Goal: Complete application form: Complete application form

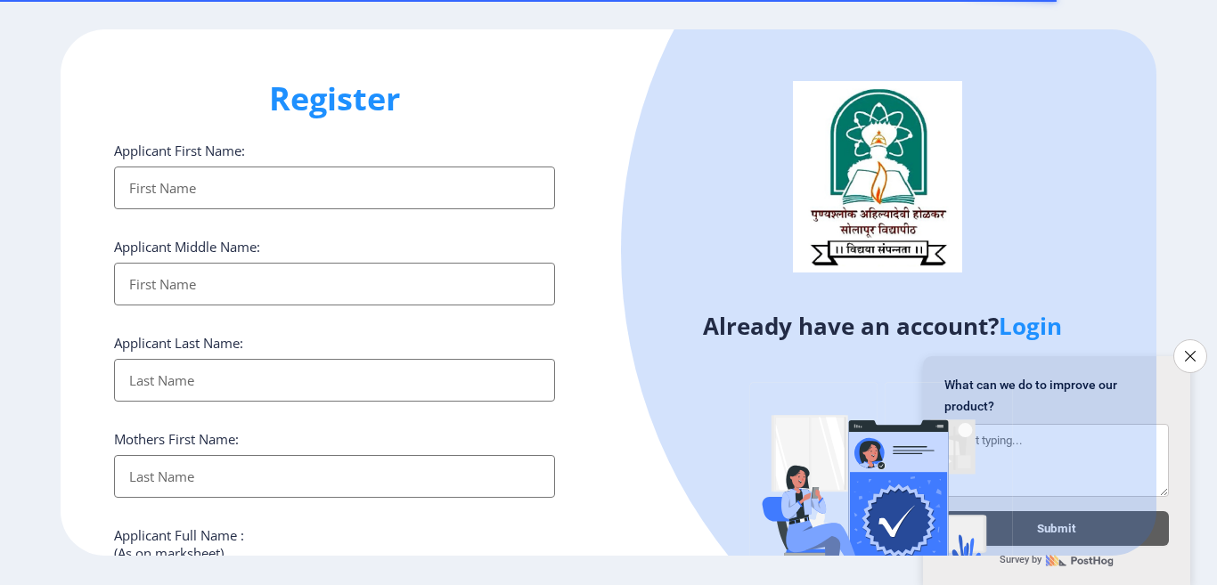
select select
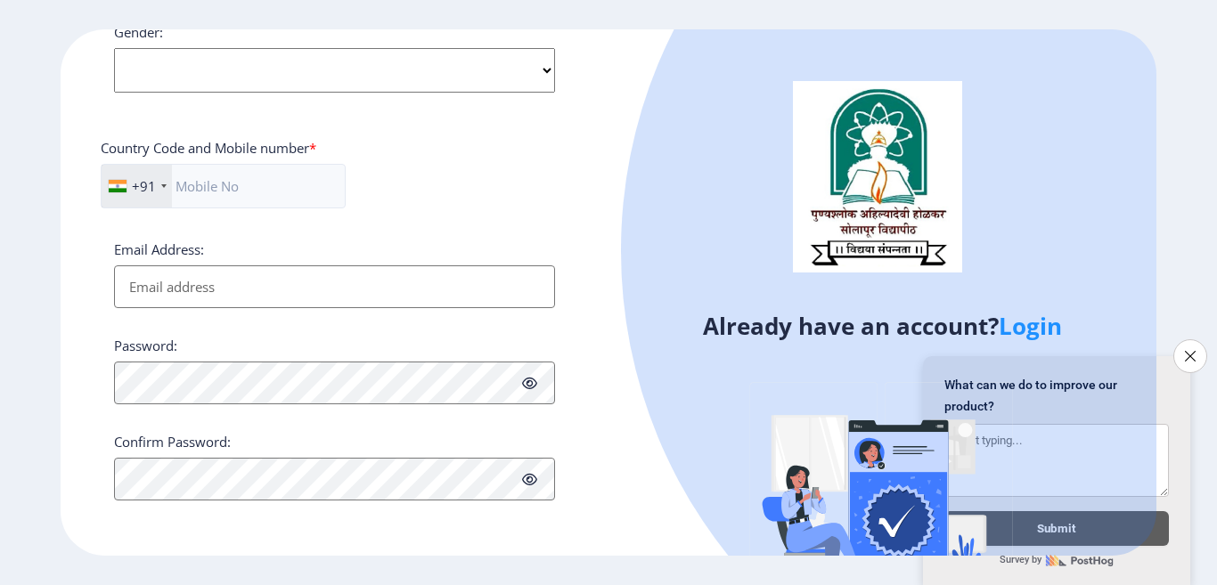
scroll to position [625, 0]
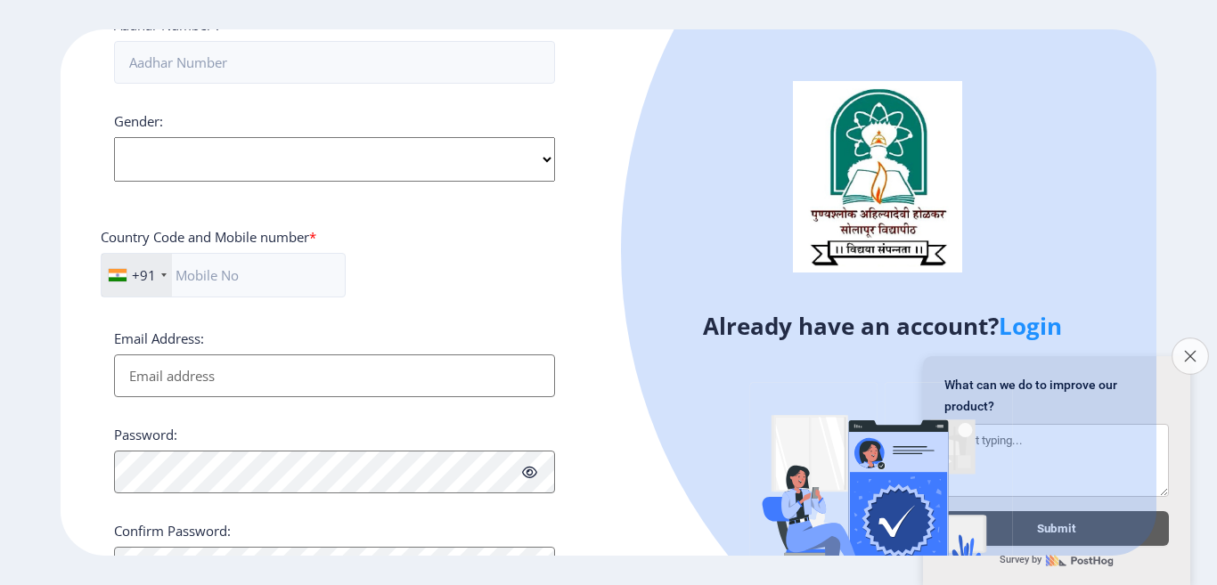
click at [1181, 348] on button "Close survey" at bounding box center [1190, 356] width 37 height 37
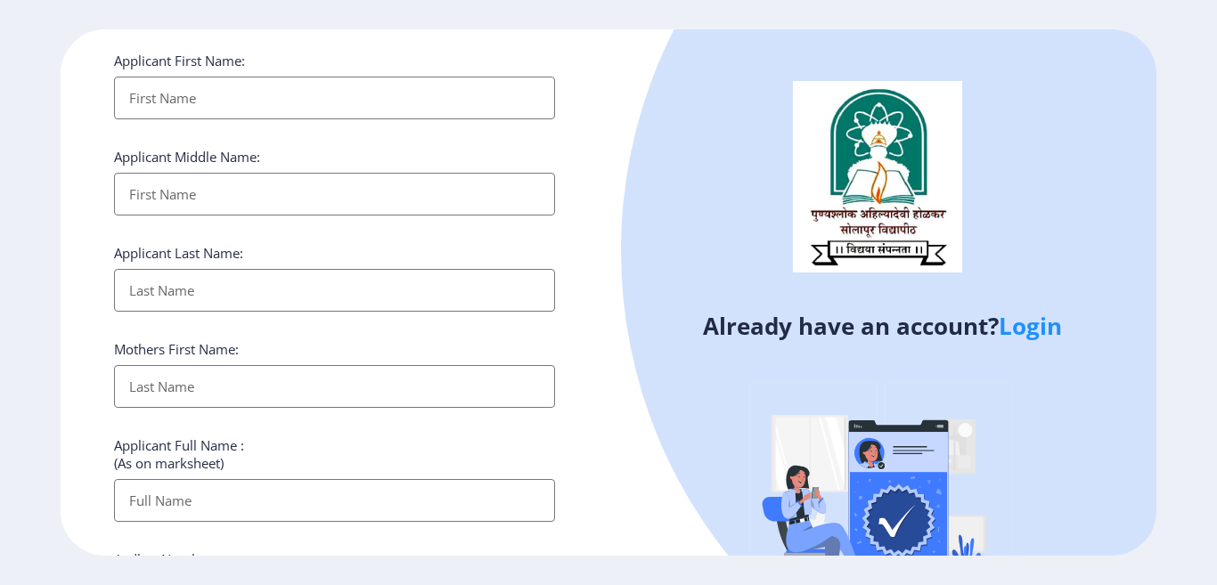
scroll to position [0, 0]
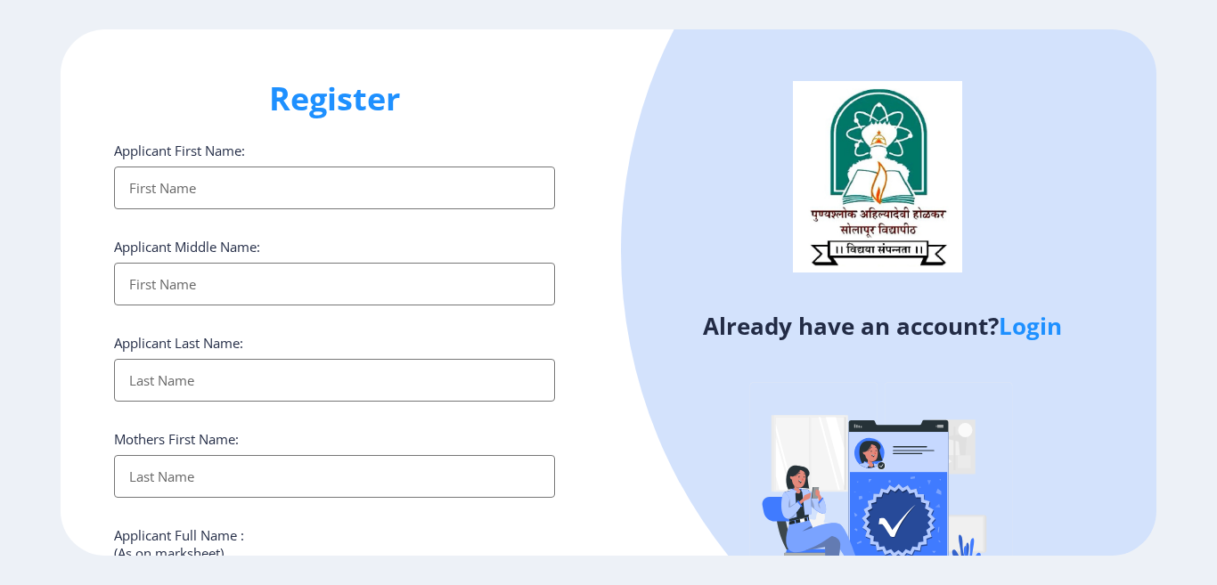
click at [176, 190] on input "Applicant First Name:" at bounding box center [334, 188] width 441 height 43
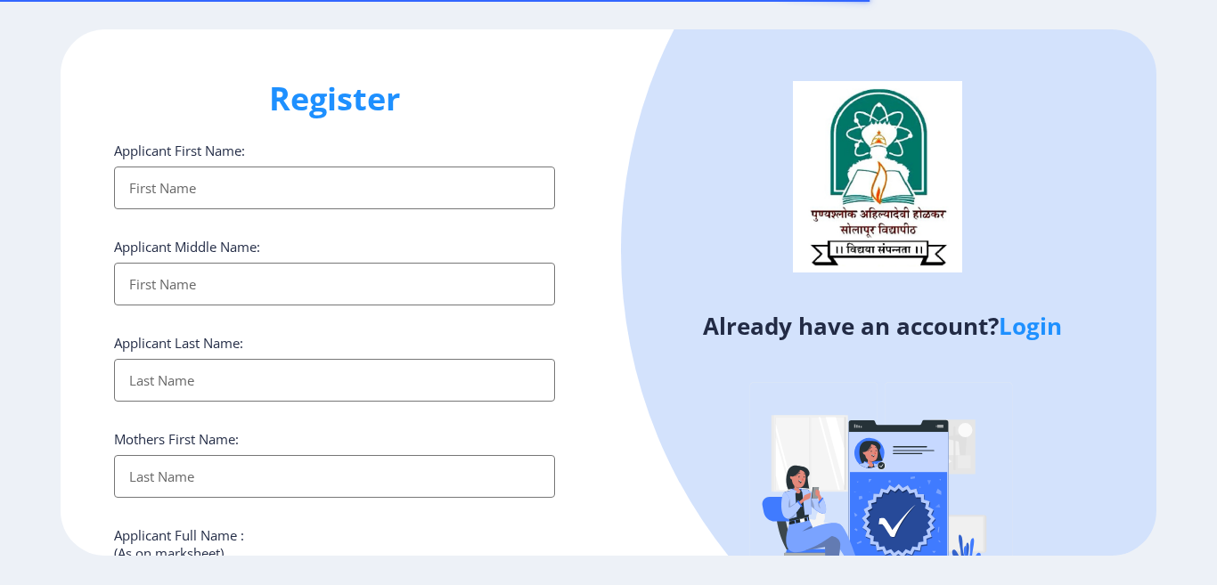
select select
drag, startPoint x: 0, startPoint y: 0, endPoint x: 143, endPoint y: 182, distance: 231.0
click at [143, 182] on input "Applicant First Name:" at bounding box center [334, 188] width 441 height 43
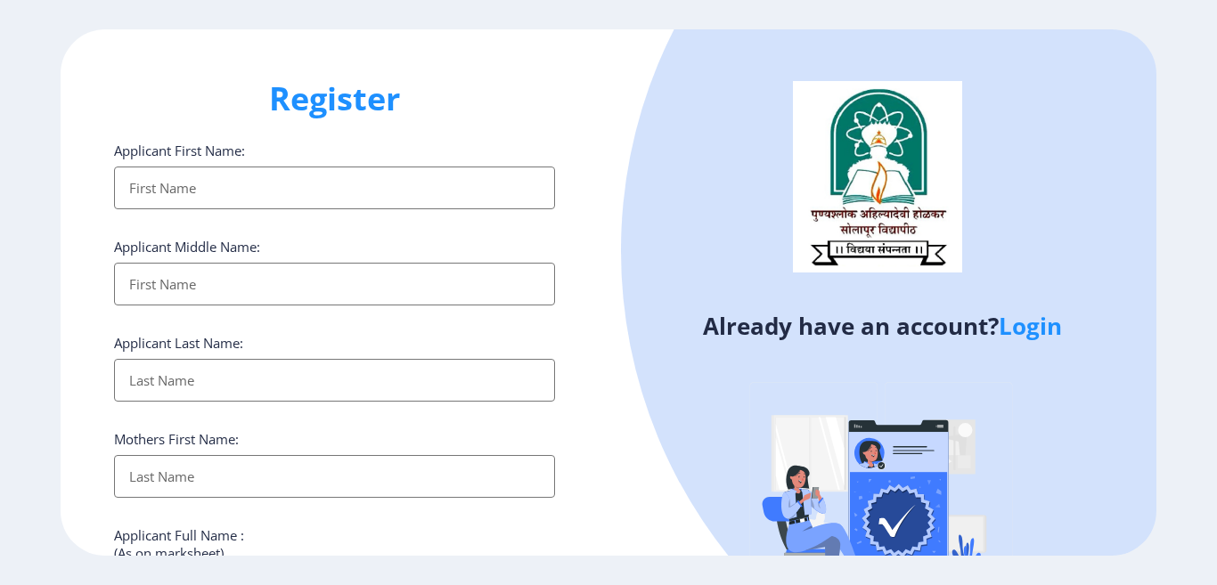
click at [143, 182] on input "Applicant First Name:" at bounding box center [334, 188] width 441 height 43
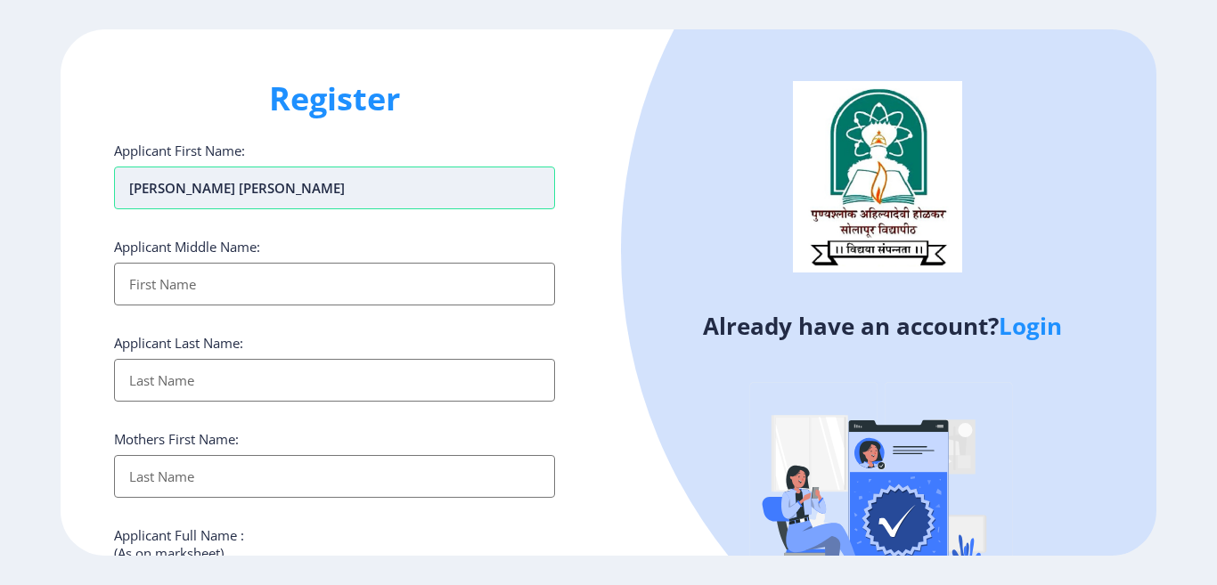
click at [278, 185] on input "[PERSON_NAME] [PERSON_NAME]" at bounding box center [334, 188] width 441 height 43
type input "[PERSON_NAME]"
click at [230, 282] on input "Applicant First Name:" at bounding box center [334, 284] width 441 height 43
type input "Santosh"
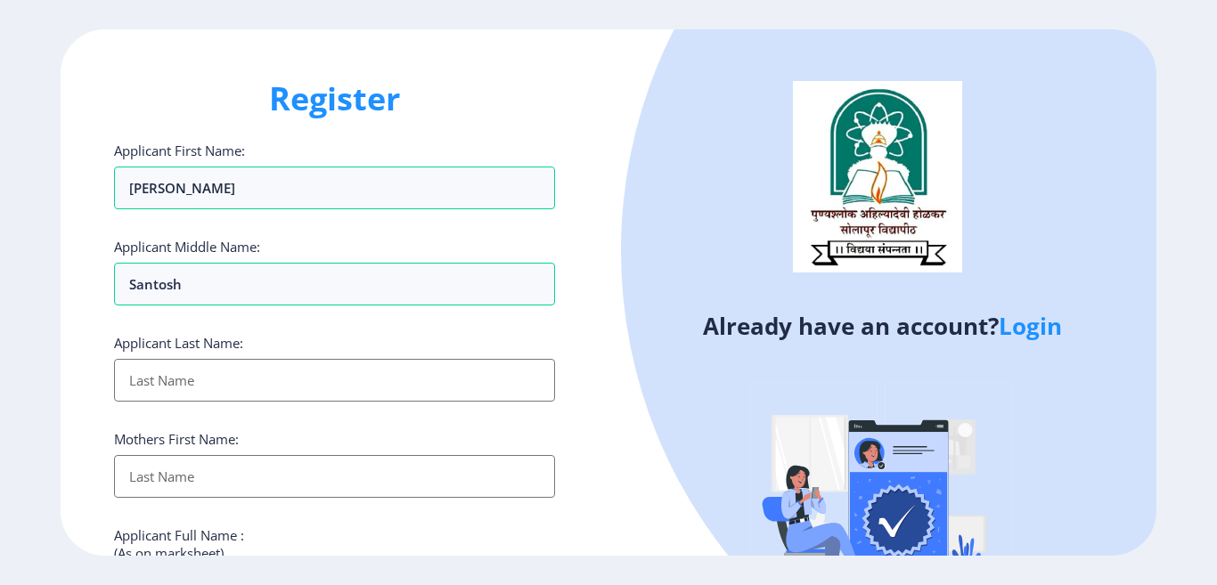
click at [210, 378] on input "Applicant First Name:" at bounding box center [334, 380] width 441 height 43
type input "[PERSON_NAME]"
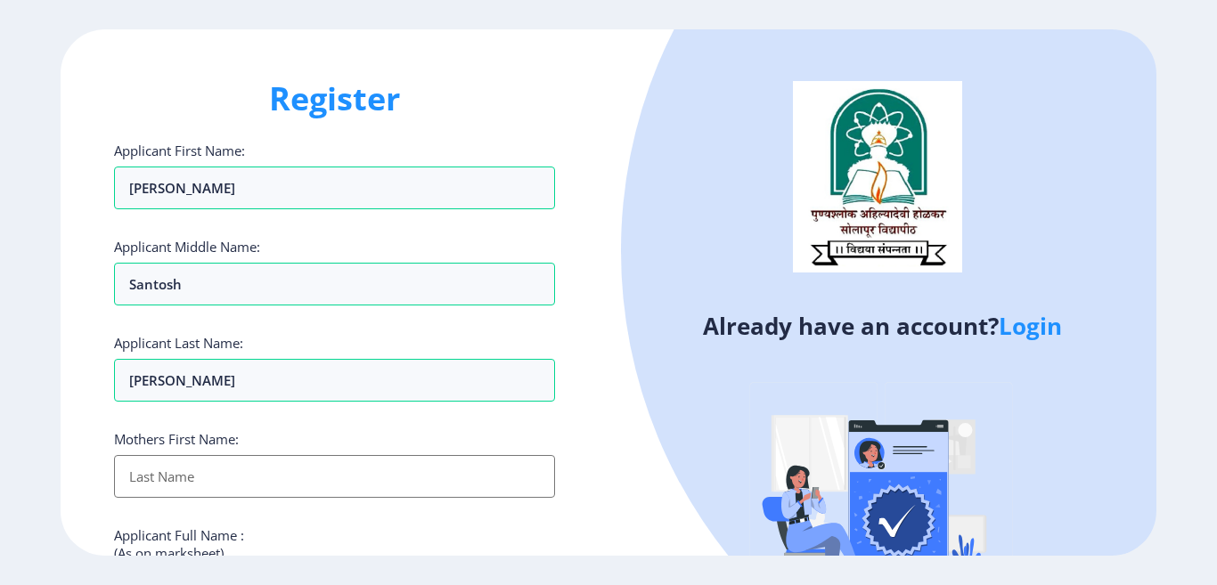
click at [200, 482] on input "Applicant First Name:" at bounding box center [334, 476] width 441 height 43
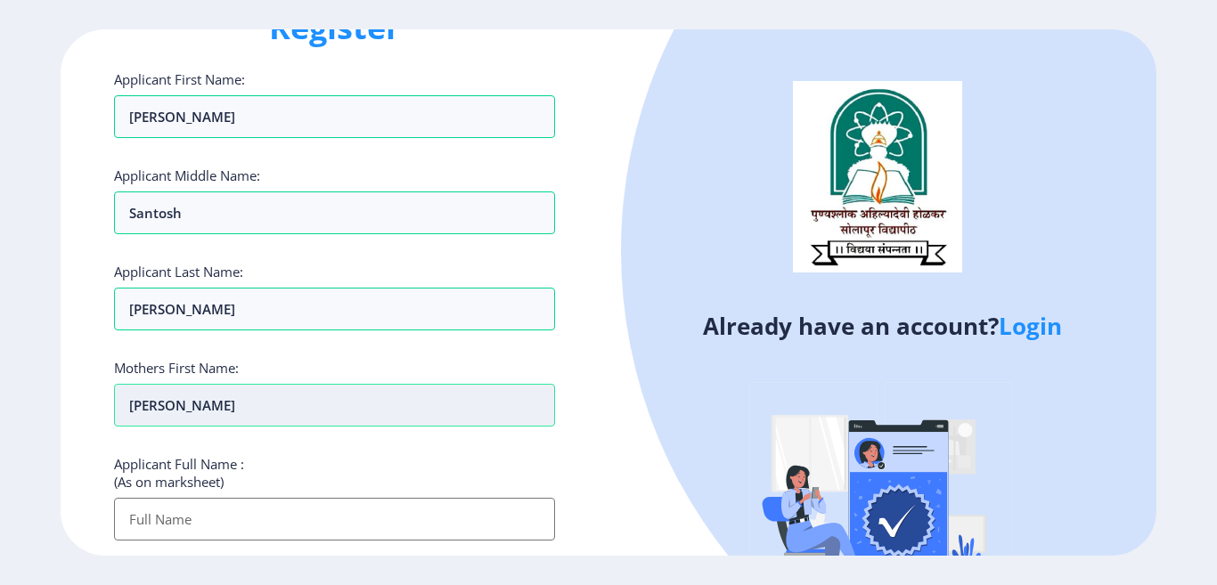
scroll to position [178, 0]
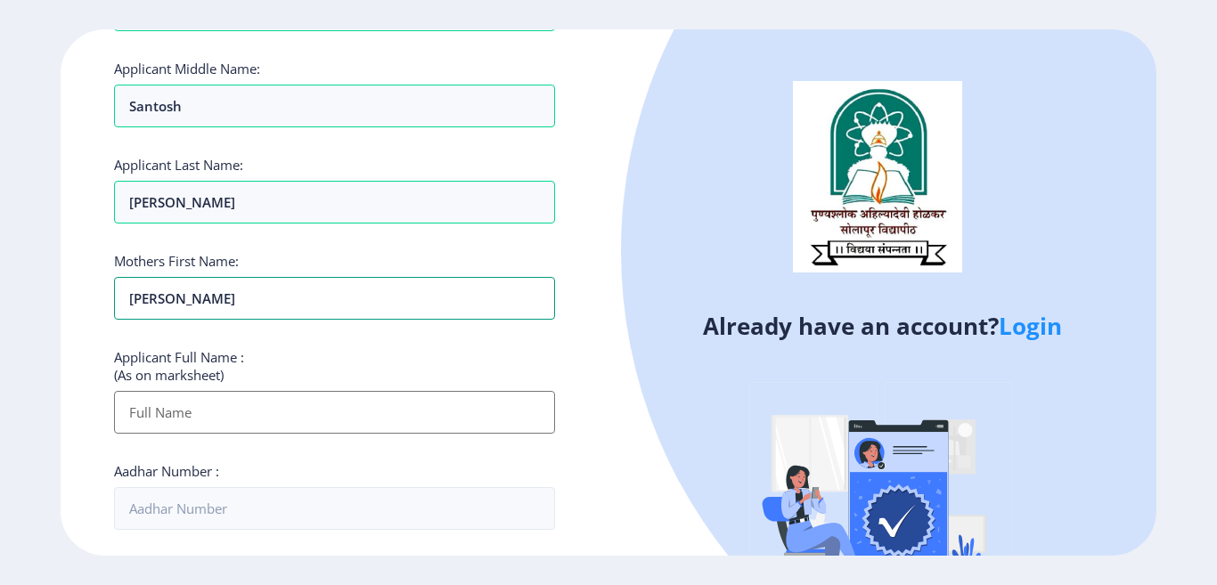
type input "[PERSON_NAME]"
click at [193, 412] on input "Applicant First Name:" at bounding box center [334, 412] width 441 height 43
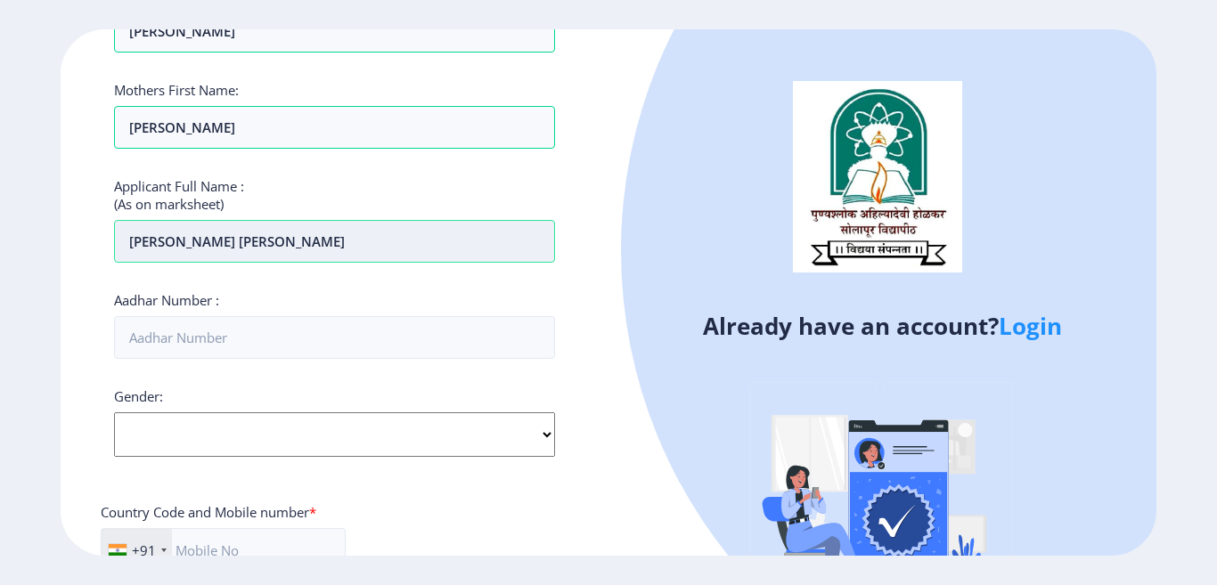
scroll to position [356, 0]
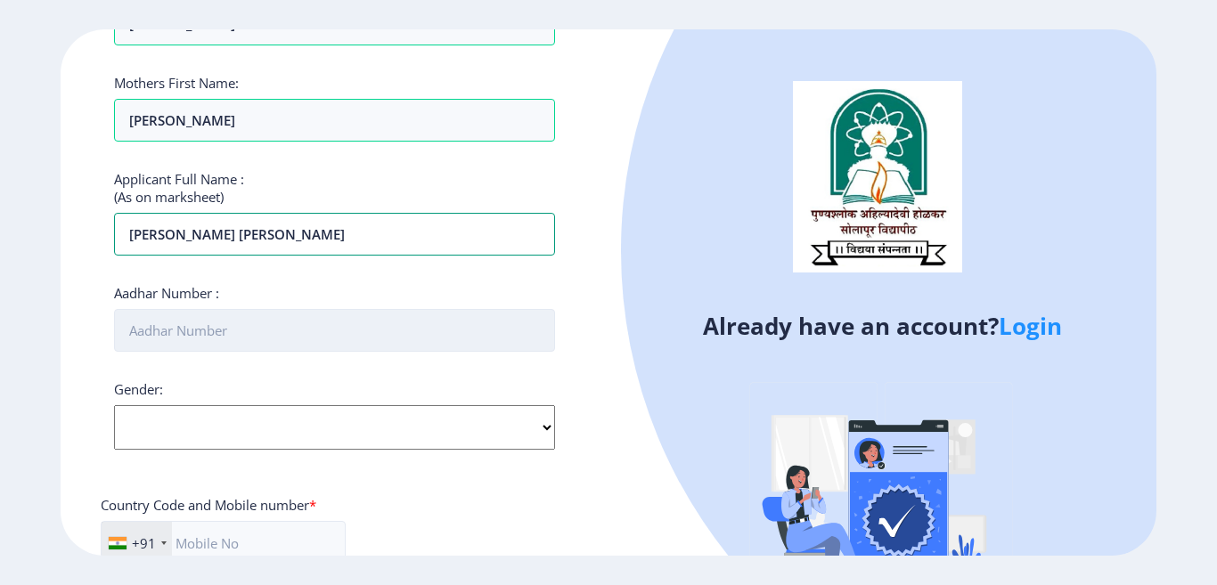
type input "[PERSON_NAME] [PERSON_NAME]"
click at [215, 329] on input "Aadhar Number :" at bounding box center [334, 330] width 441 height 43
click at [543, 427] on div "Gender: Select Gender [DEMOGRAPHIC_DATA] [DEMOGRAPHIC_DATA] Other" at bounding box center [334, 414] width 441 height 69
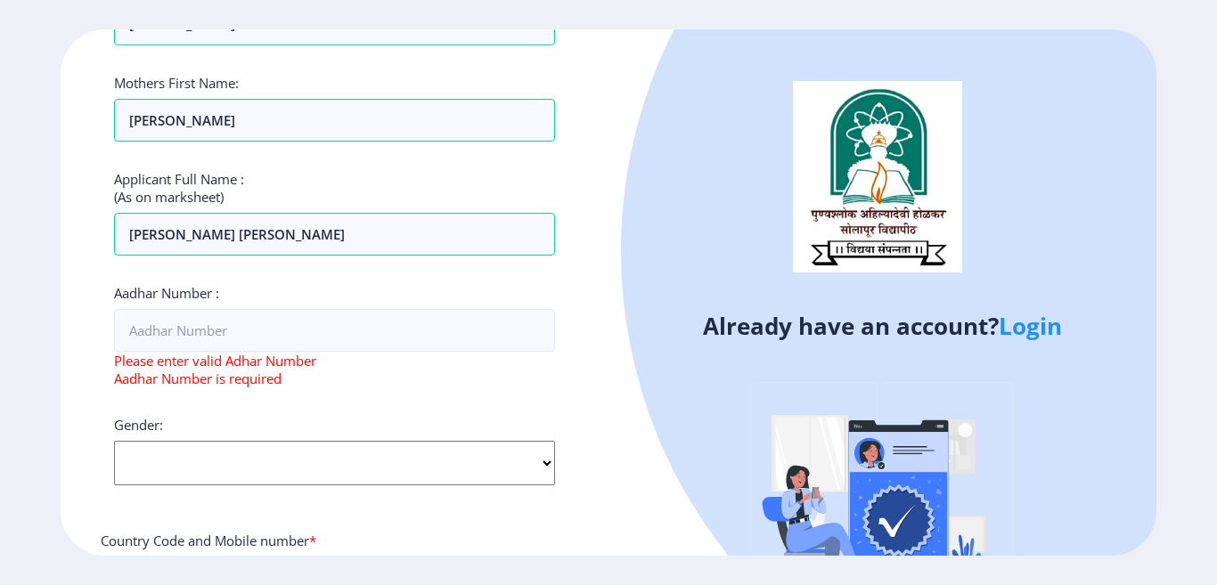
select select "[DEMOGRAPHIC_DATA]"
click at [114, 441] on select "Select Gender [DEMOGRAPHIC_DATA] [DEMOGRAPHIC_DATA] Other" at bounding box center [334, 463] width 441 height 45
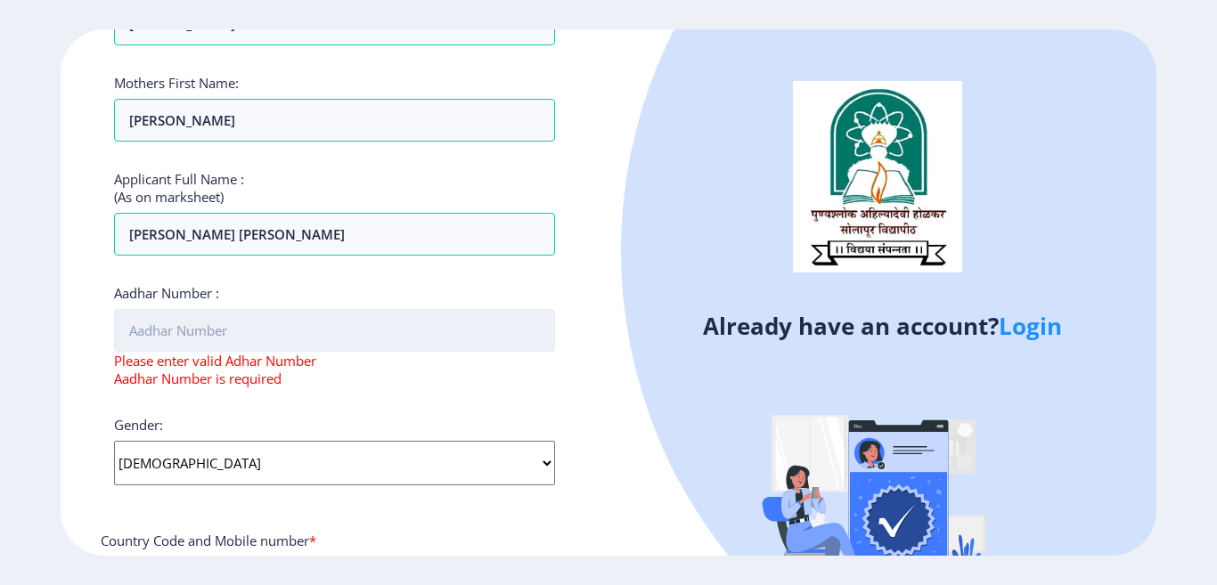
click at [157, 331] on input "Aadhar Number :" at bounding box center [334, 330] width 441 height 43
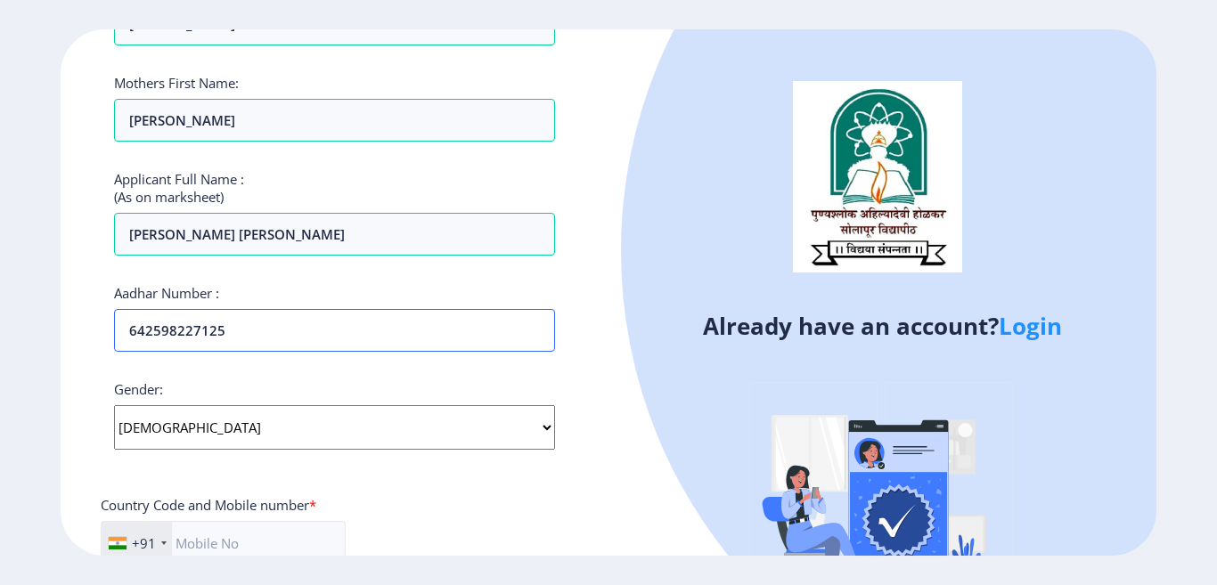
scroll to position [535, 0]
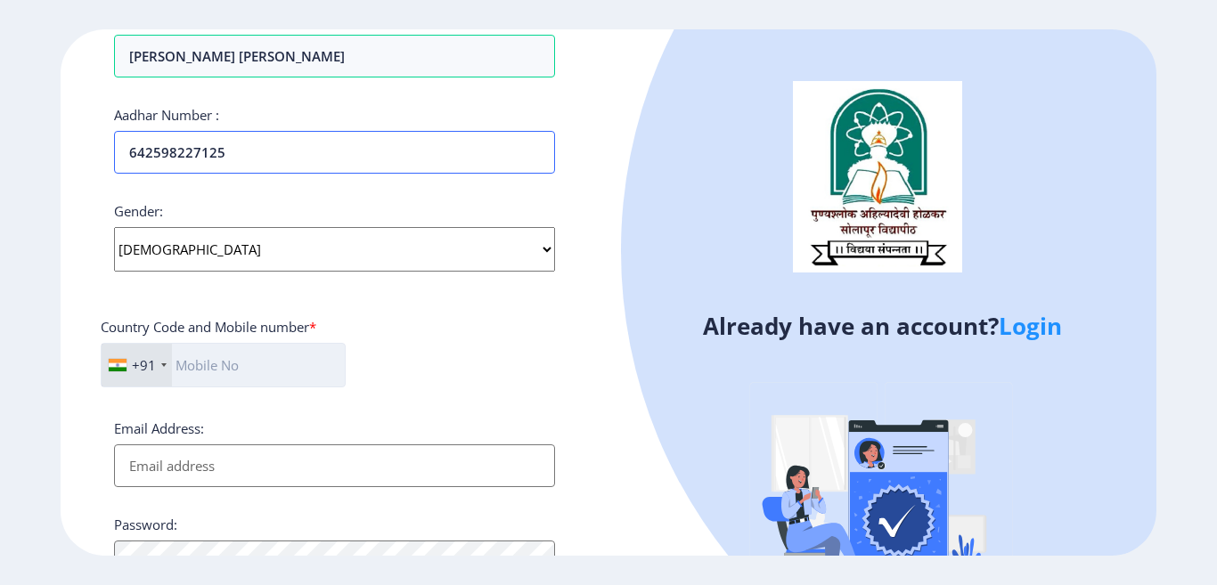
type input "642598227125"
click at [237, 369] on input "text" at bounding box center [223, 365] width 245 height 45
type input "7057967947"
click at [224, 467] on input "Email Address:" at bounding box center [334, 466] width 441 height 43
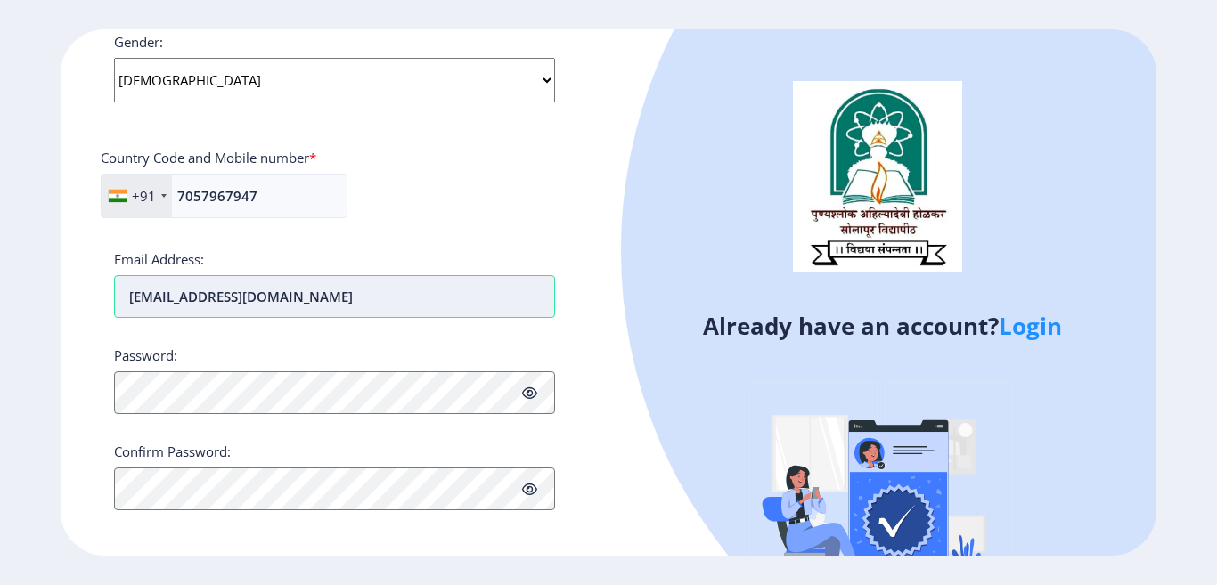
scroll to position [713, 0]
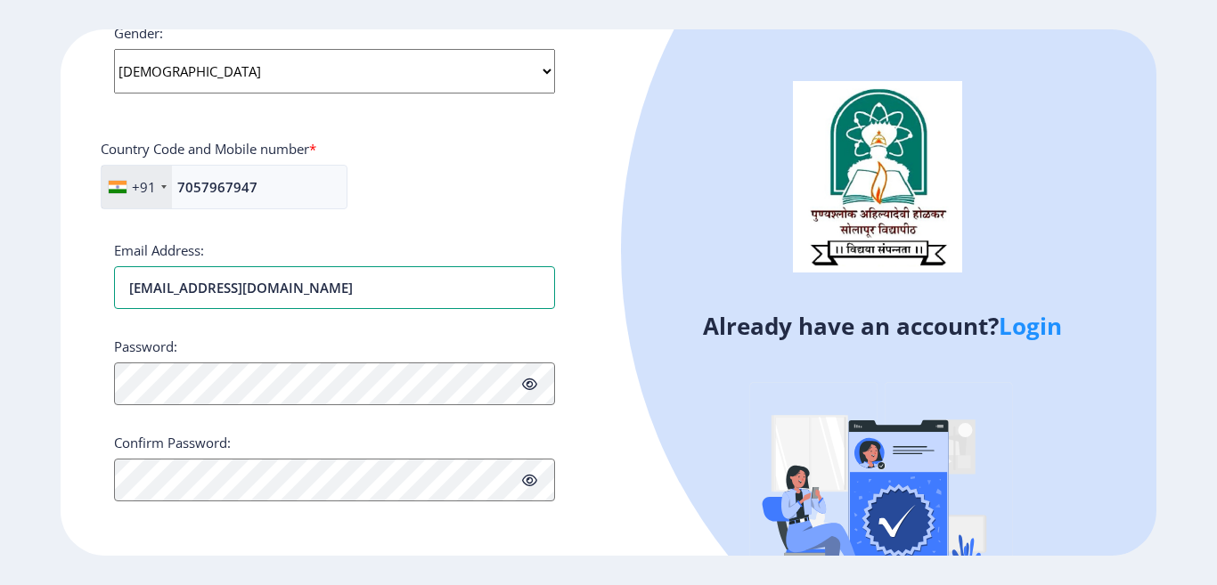
type input "[EMAIL_ADDRESS][DOMAIN_NAME]"
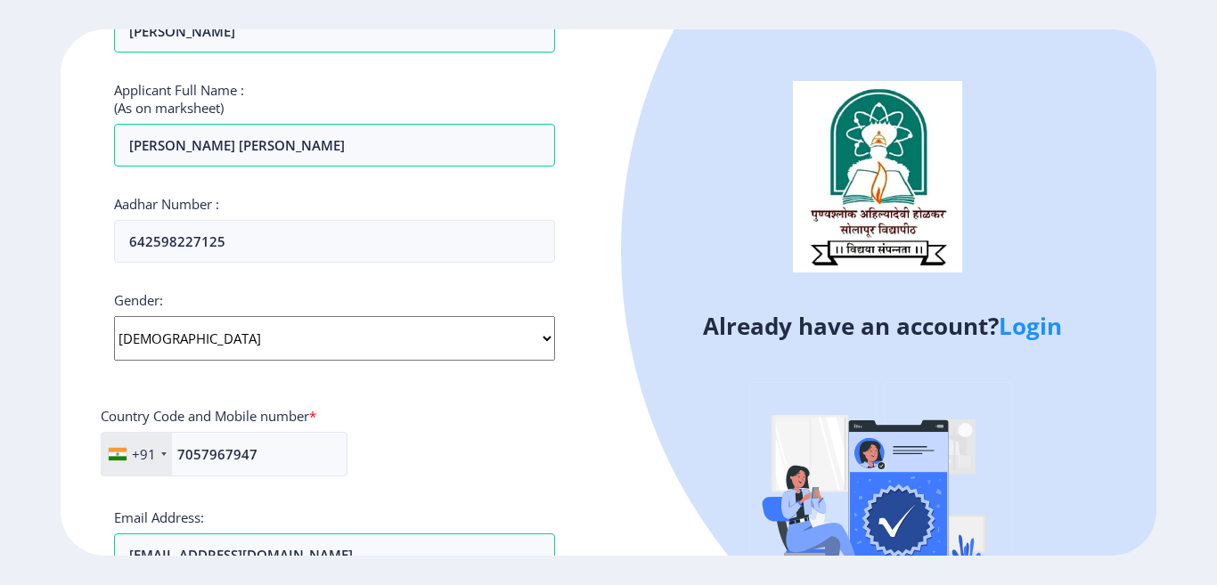
scroll to position [356, 0]
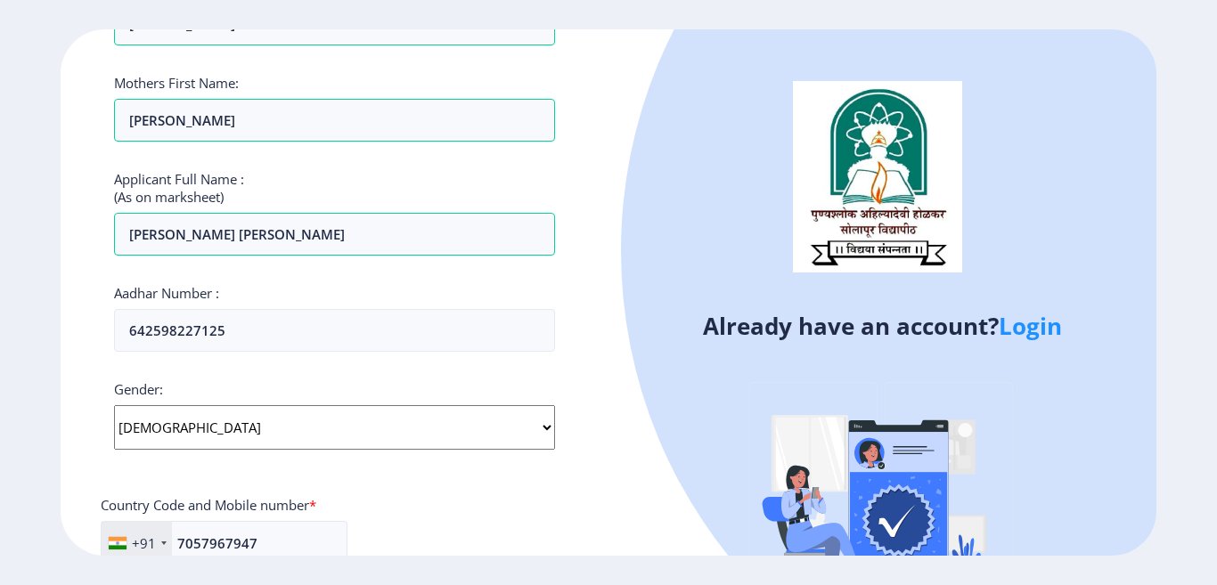
click at [292, 363] on div "Applicant First Name: [PERSON_NAME] Applicant Middle Name: [PERSON_NAME] Applic…" at bounding box center [334, 321] width 441 height 1073
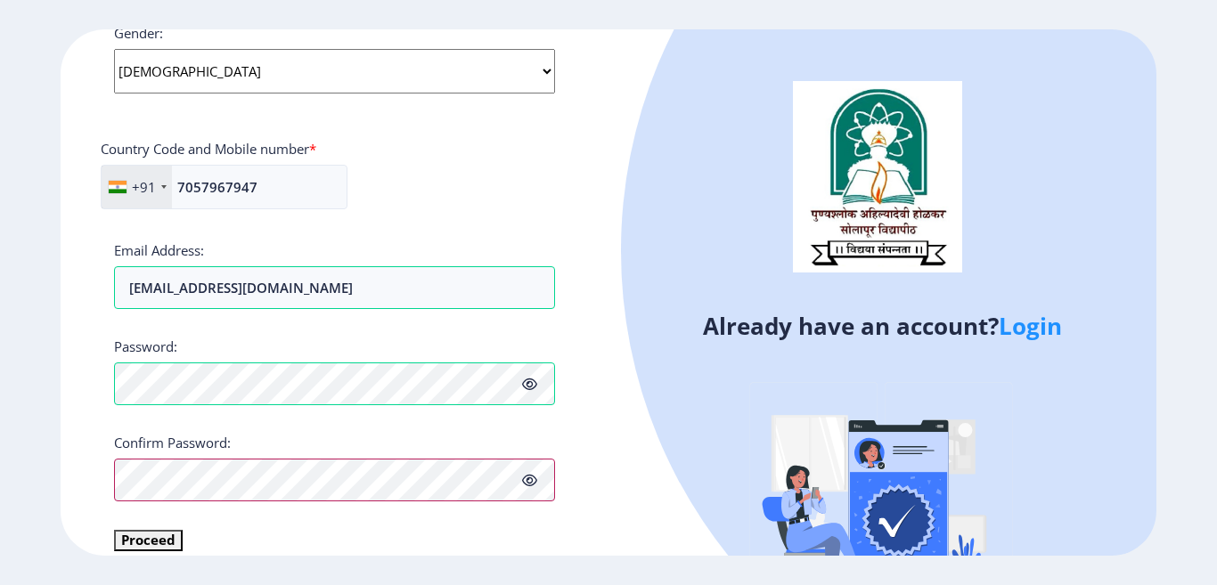
scroll to position [735, 0]
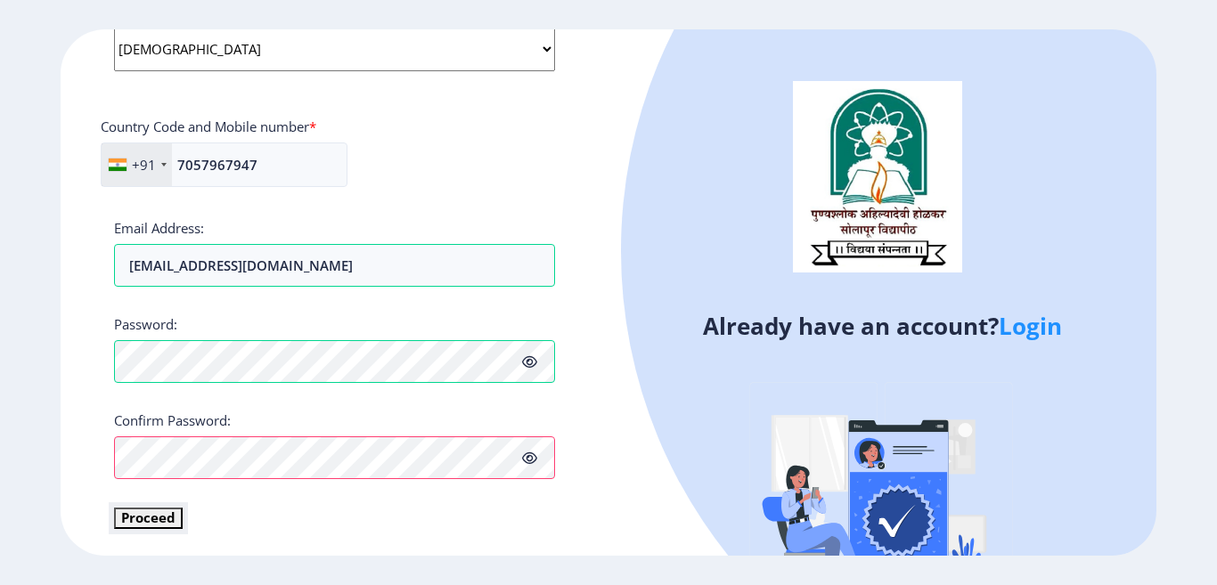
click at [165, 524] on button "Proceed" at bounding box center [148, 518] width 69 height 20
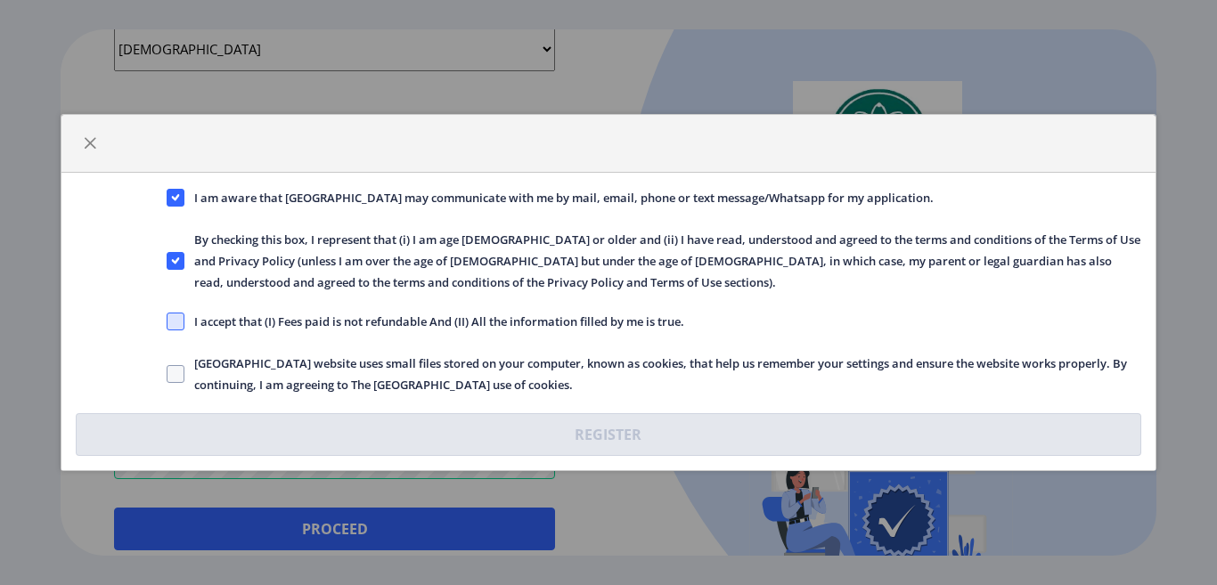
click at [184, 323] on span at bounding box center [176, 322] width 18 height 18
click at [167, 323] on input "I accept that (I) Fees paid is not refundable And (II) All the information fill…" at bounding box center [167, 322] width 1 height 1
checkbox input "true"
click at [169, 374] on span at bounding box center [176, 374] width 18 height 18
click at [167, 374] on input "[GEOGRAPHIC_DATA] website uses small files stored on your computer, known as co…" at bounding box center [167, 374] width 1 height 1
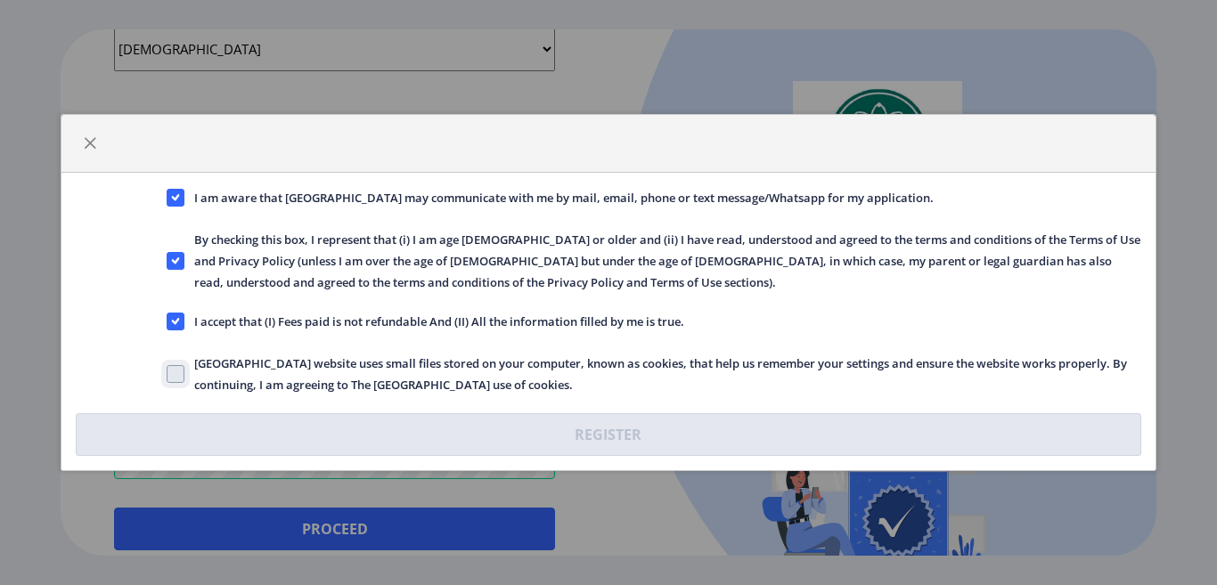
checkbox input "true"
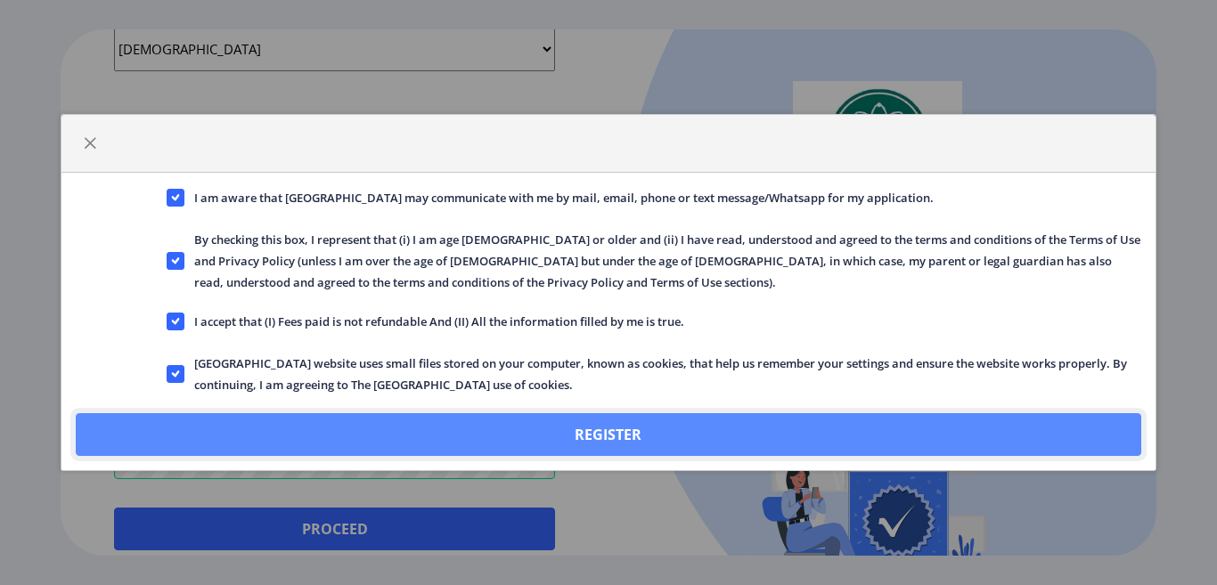
click at [597, 435] on button "Register" at bounding box center [608, 434] width 1065 height 43
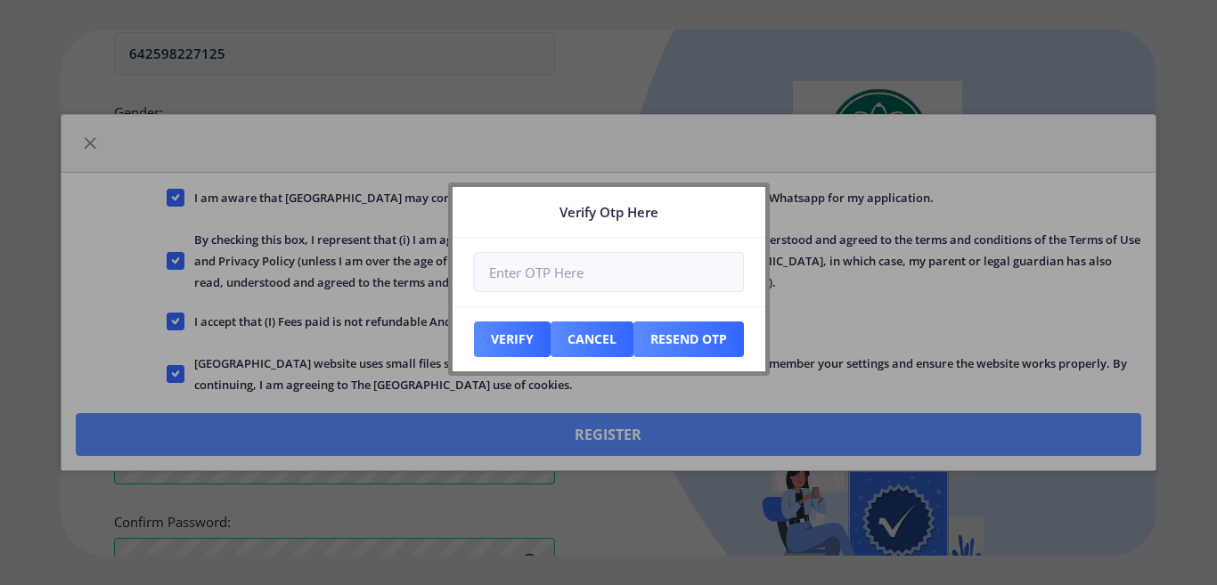
scroll to position [837, 0]
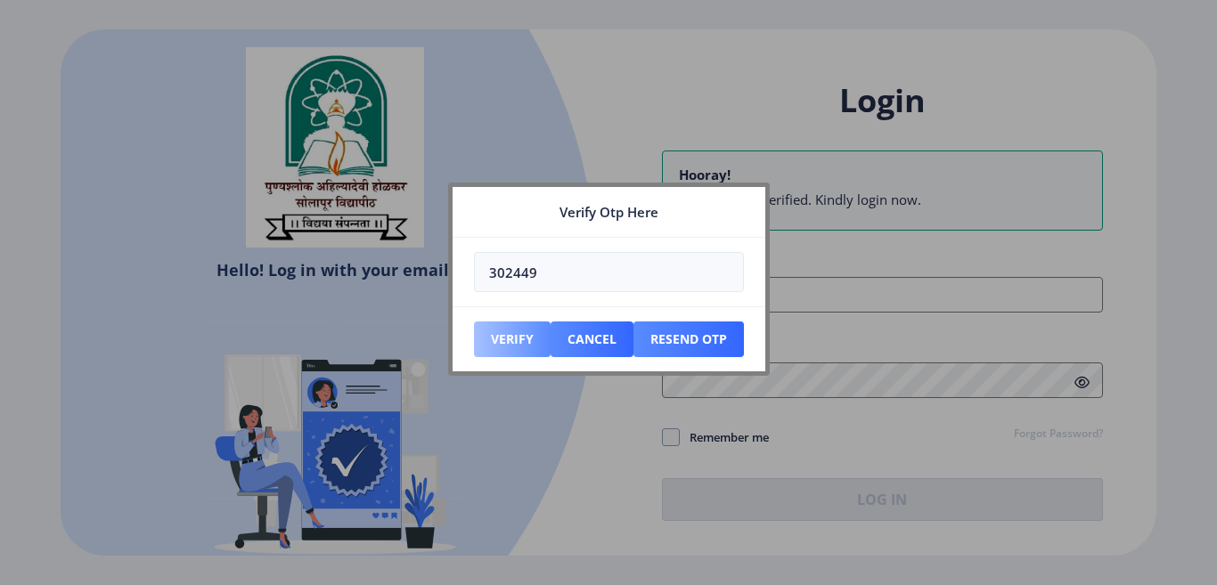
type input "302449"
click at [496, 340] on button "Verify" at bounding box center [512, 340] width 77 height 36
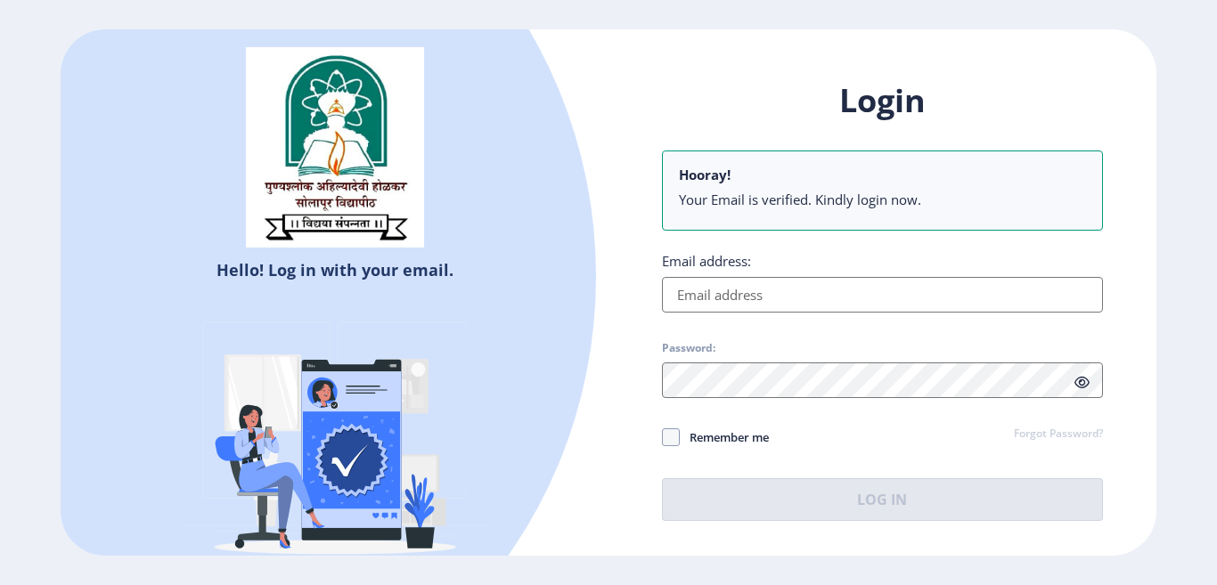
type input "[EMAIL_ADDRESS][DOMAIN_NAME]"
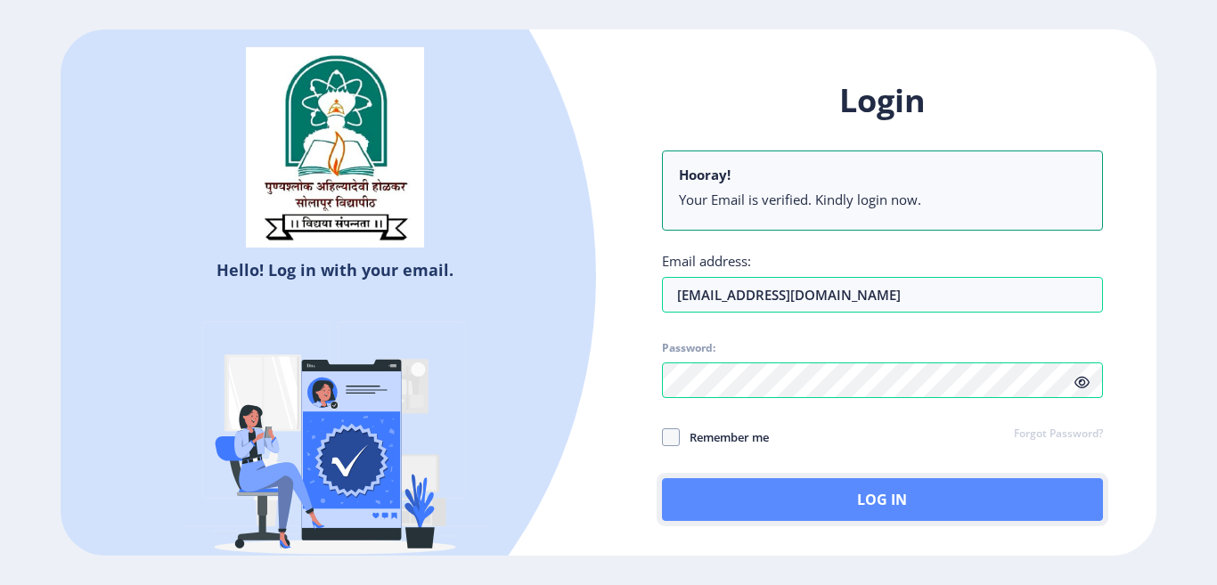
click at [857, 497] on button "Log In" at bounding box center [882, 499] width 441 height 43
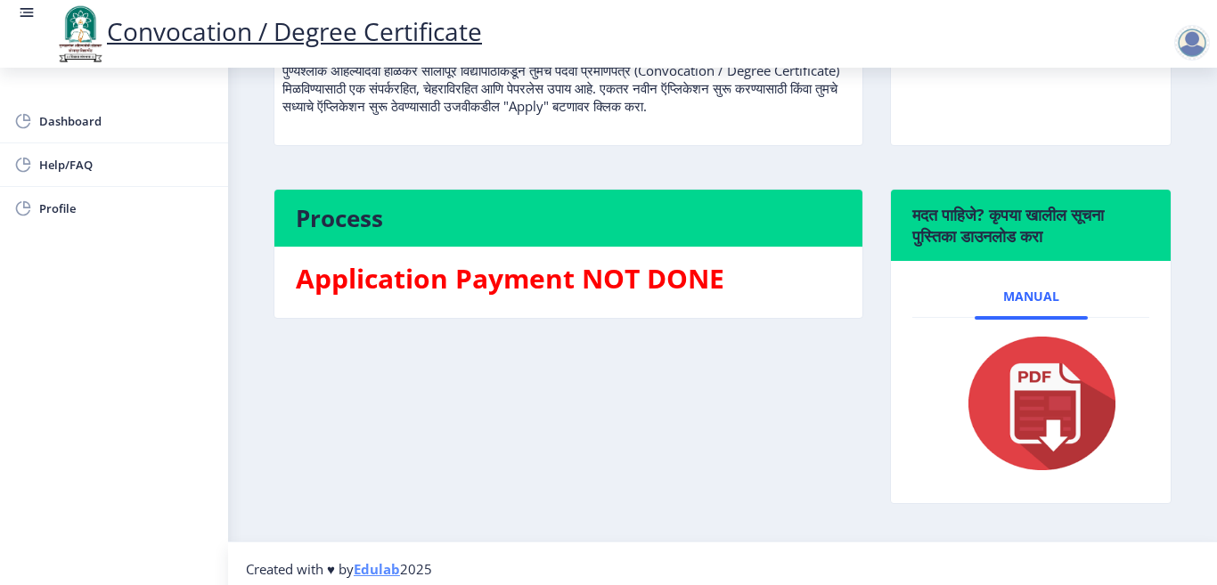
scroll to position [89, 0]
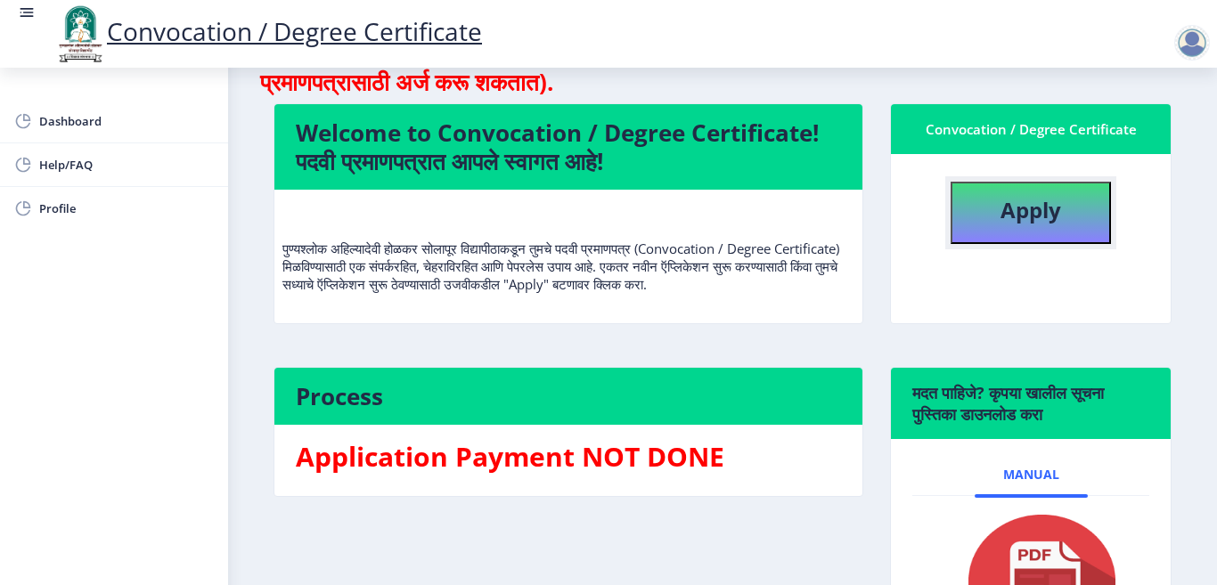
click at [1001, 199] on b "Apply" at bounding box center [1031, 209] width 61 height 29
select select
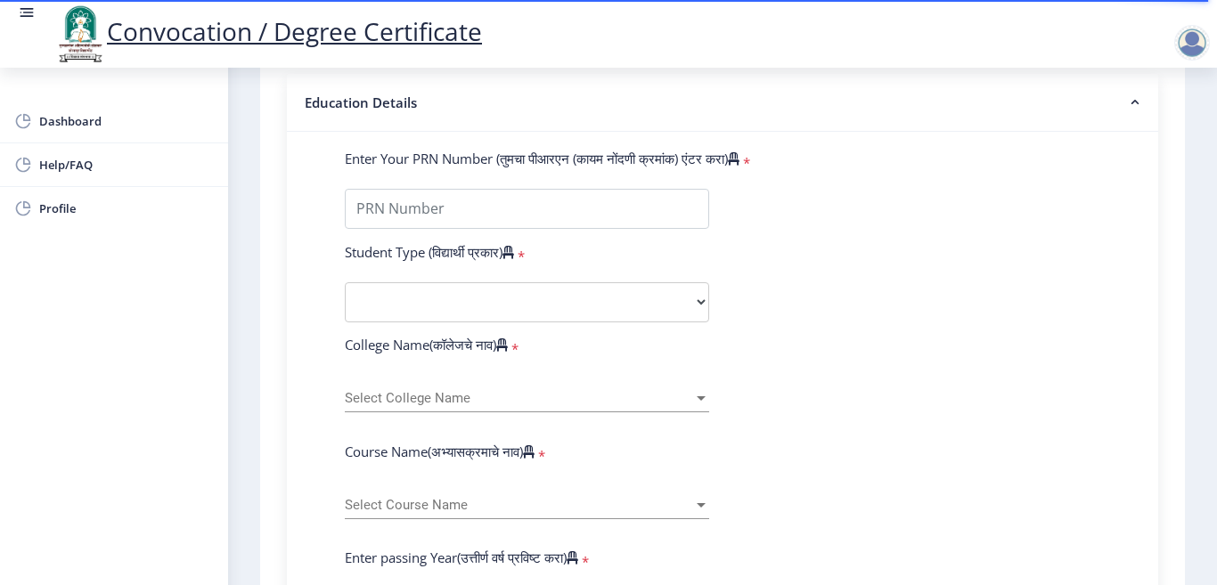
scroll to position [445, 0]
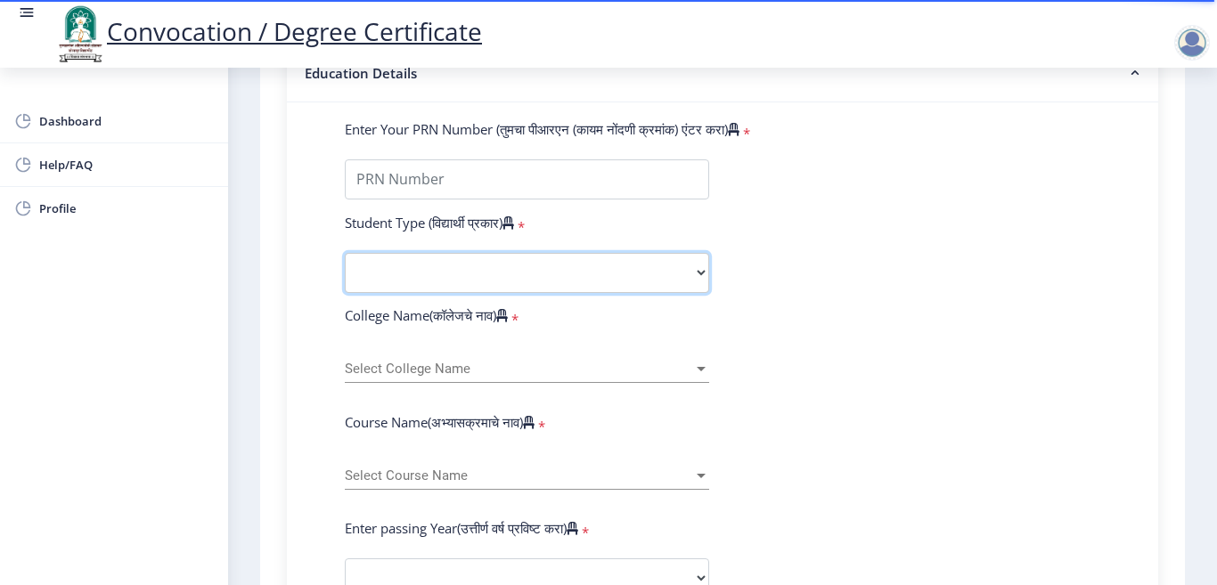
click at [692, 270] on select "Select Student Type Regular External" at bounding box center [527, 273] width 364 height 40
click at [859, 291] on form "Enter Your PRN Number (तुमचा पीआरएन (कायम नोंदणी क्रमांक) एंटर करा) * Student T…" at bounding box center [722, 592] width 782 height 944
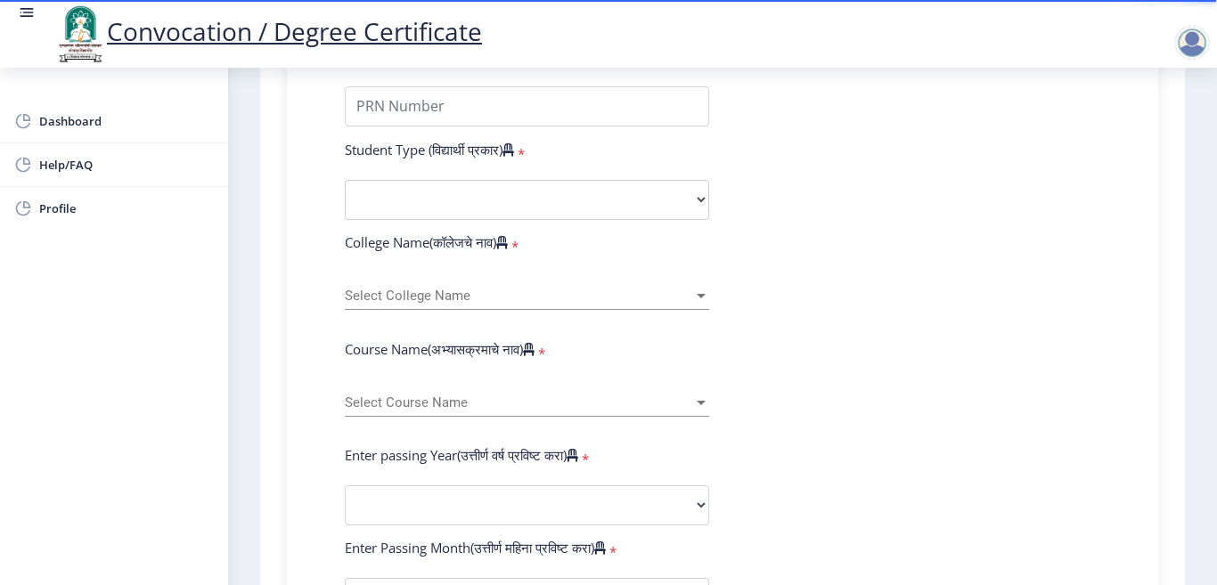
scroll to position [624, 0]
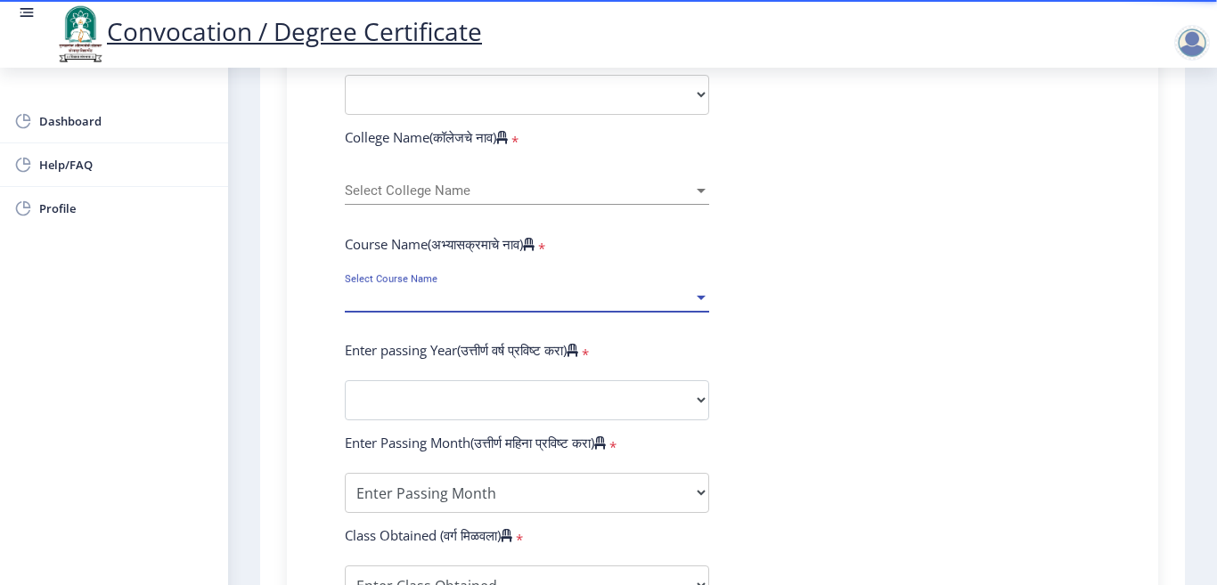
click at [700, 296] on div at bounding box center [701, 298] width 9 height 4
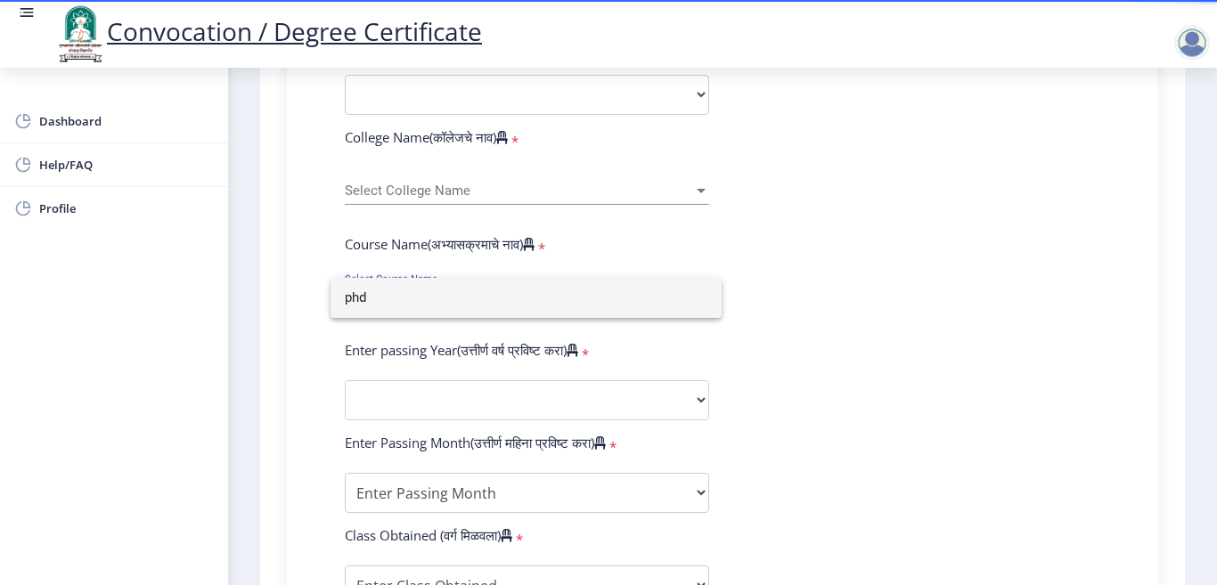
type input "phd"
click at [695, 396] on div at bounding box center [608, 292] width 1217 height 585
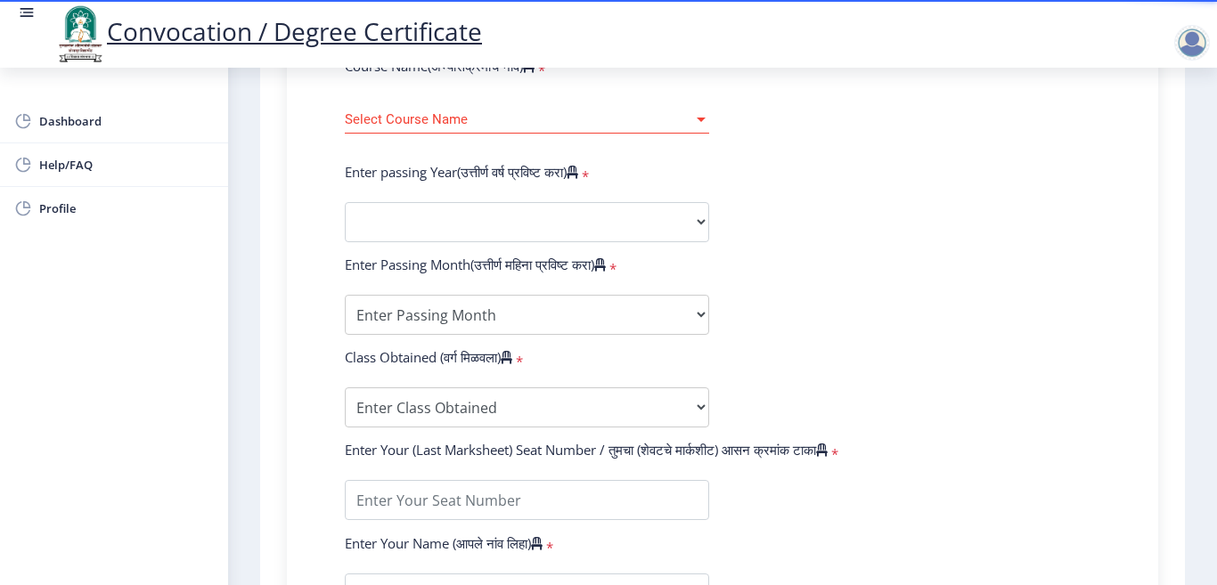
scroll to position [713, 0]
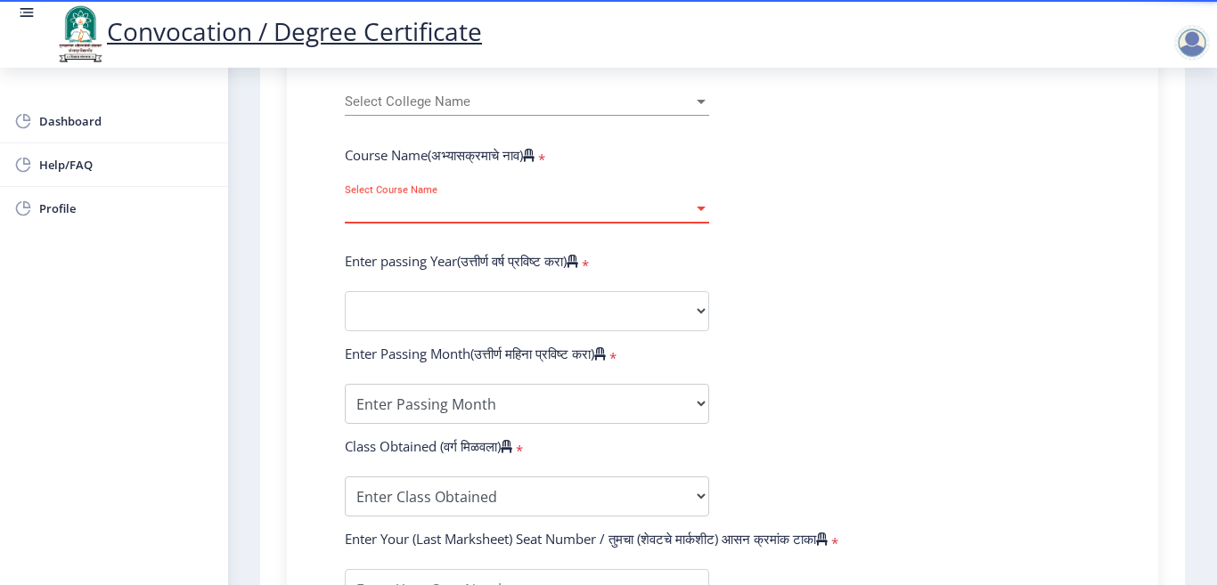
click at [699, 211] on div at bounding box center [701, 208] width 16 height 15
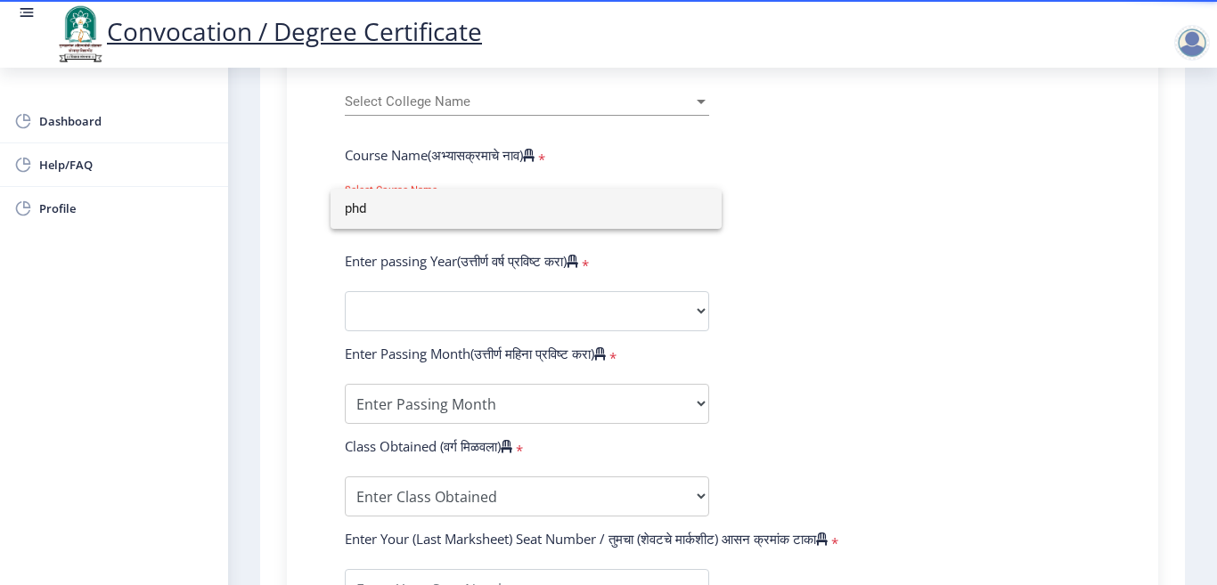
click at [864, 322] on div at bounding box center [608, 292] width 1217 height 585
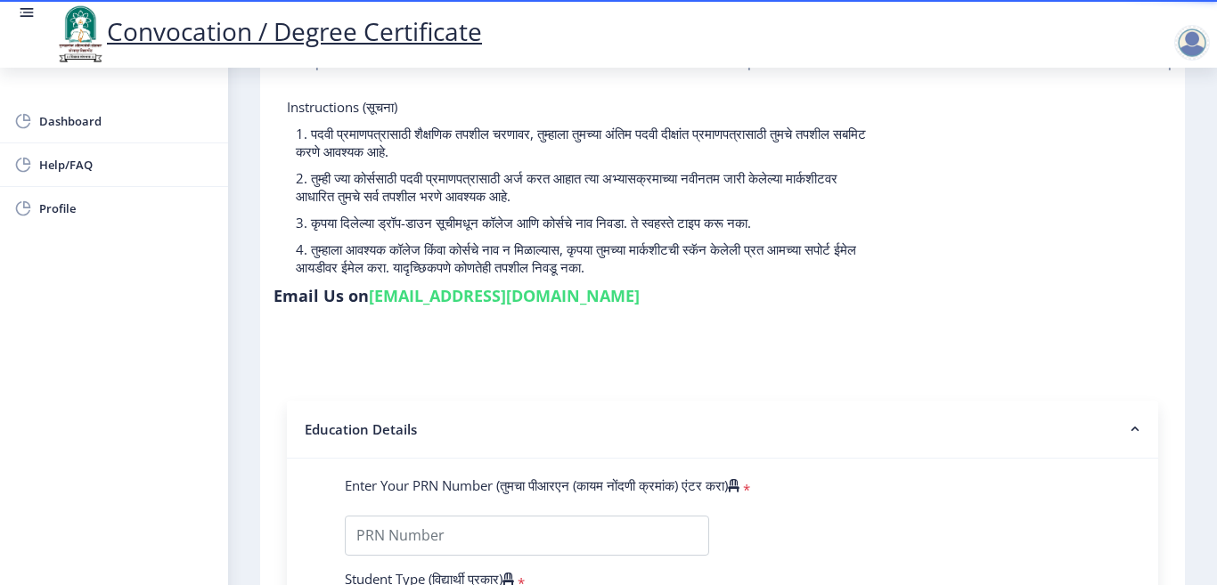
scroll to position [0, 0]
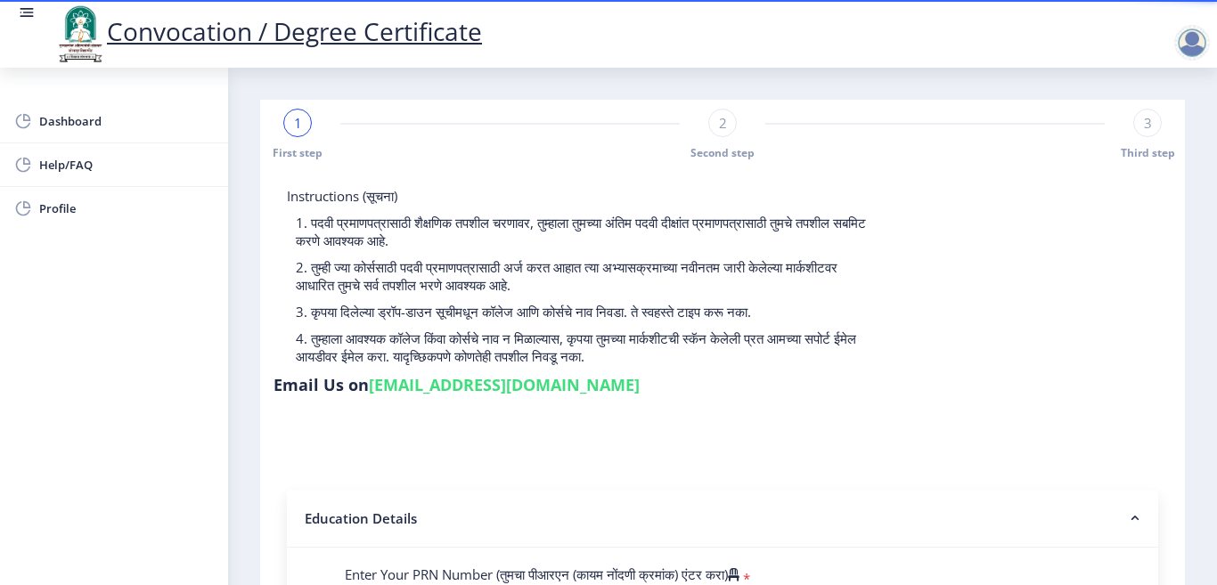
click at [742, 157] on span "Second step" at bounding box center [722, 152] width 64 height 15
select select
click at [1135, 121] on div "3" at bounding box center [1147, 123] width 29 height 29
select select
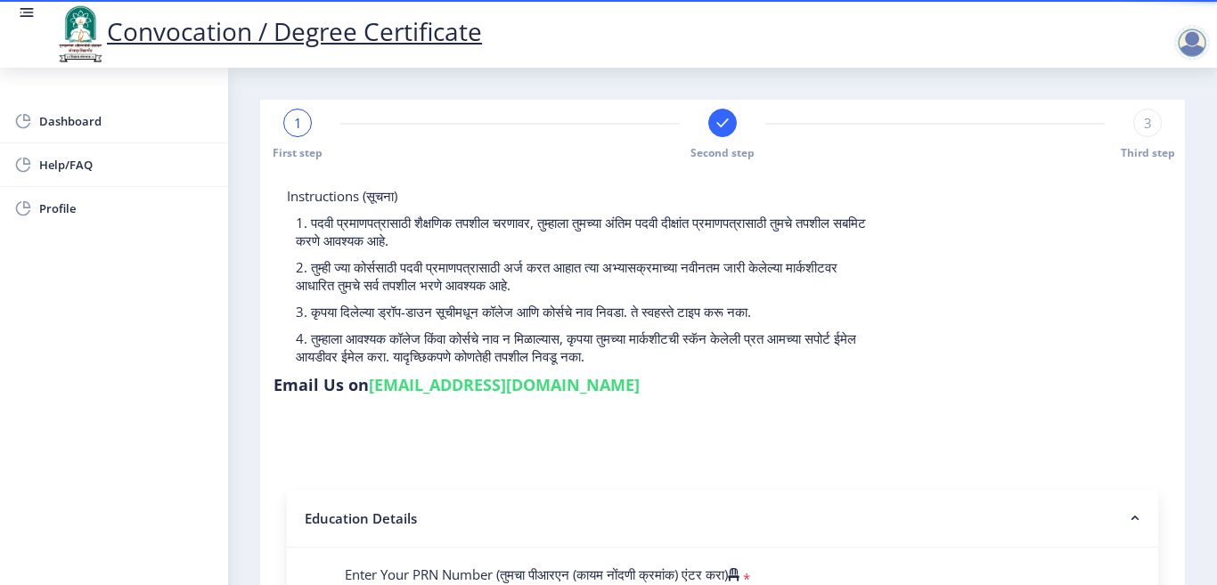
select select
click at [61, 167] on span "Help/FAQ" at bounding box center [126, 164] width 175 height 21
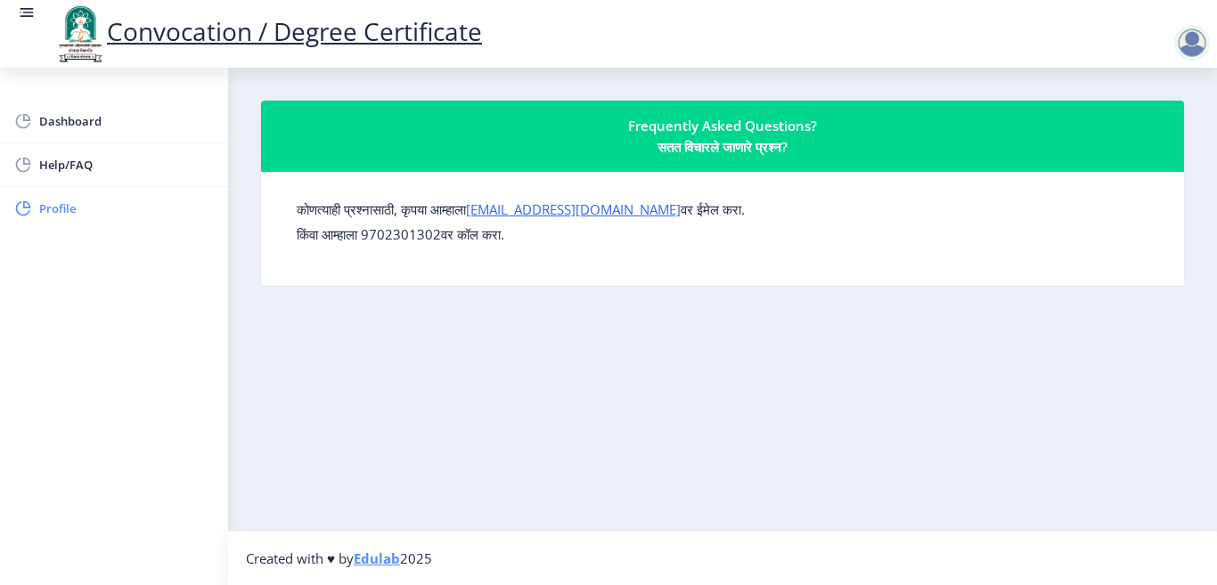
click at [45, 212] on span "Profile" at bounding box center [126, 208] width 175 height 21
select select
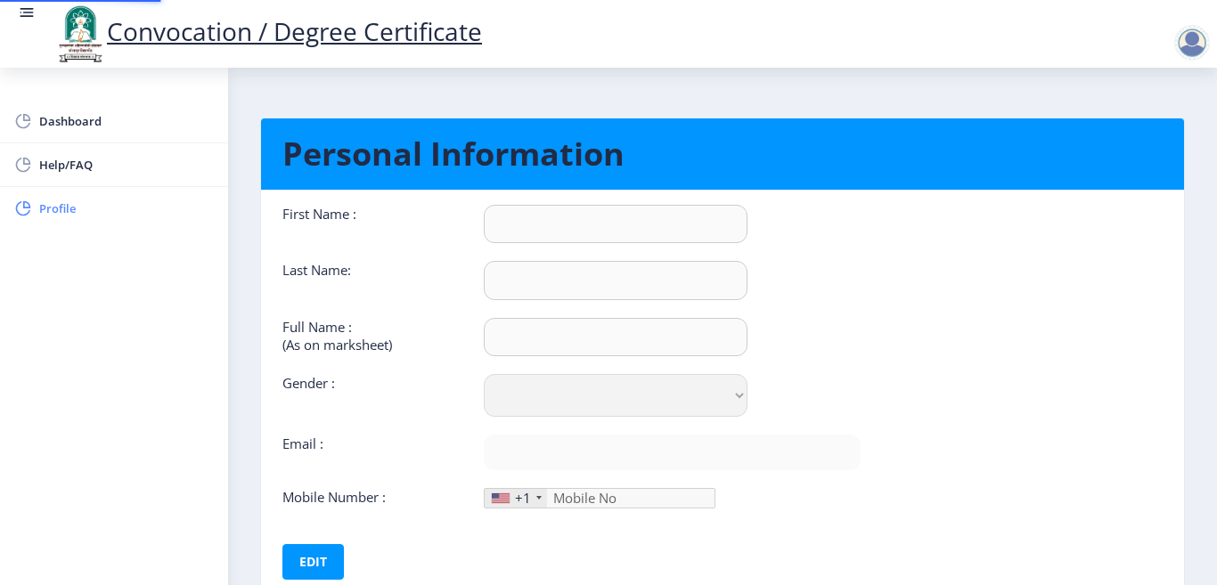
type input "[PERSON_NAME]"
type input "[PERSON_NAME] [PERSON_NAME]"
select select "[DEMOGRAPHIC_DATA]"
type input "[EMAIL_ADDRESS][DOMAIN_NAME]"
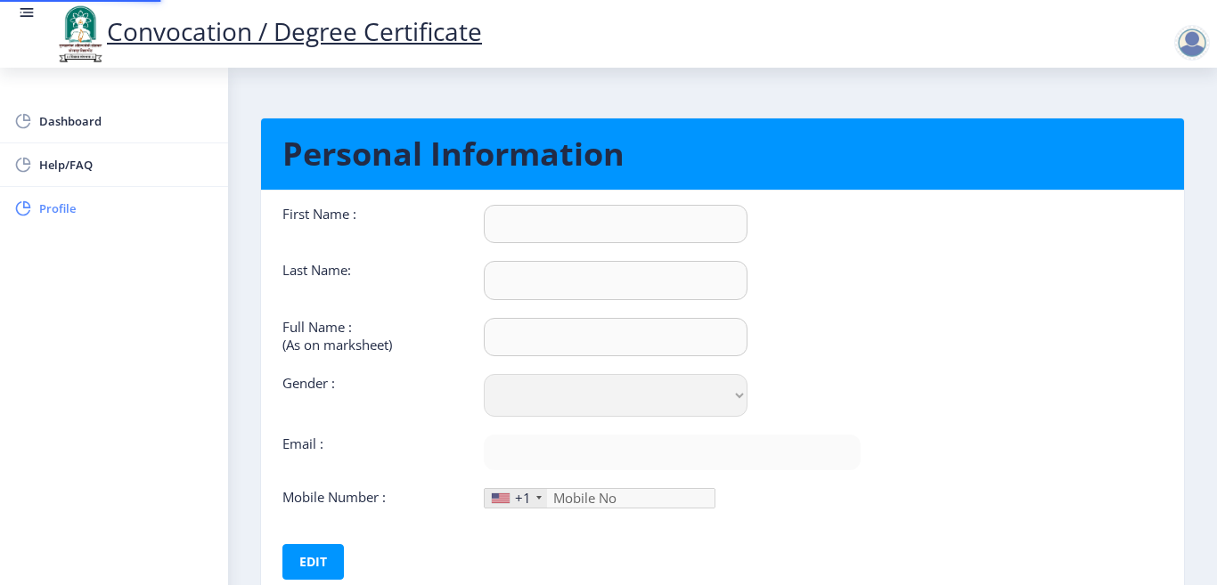
type input "7057967947"
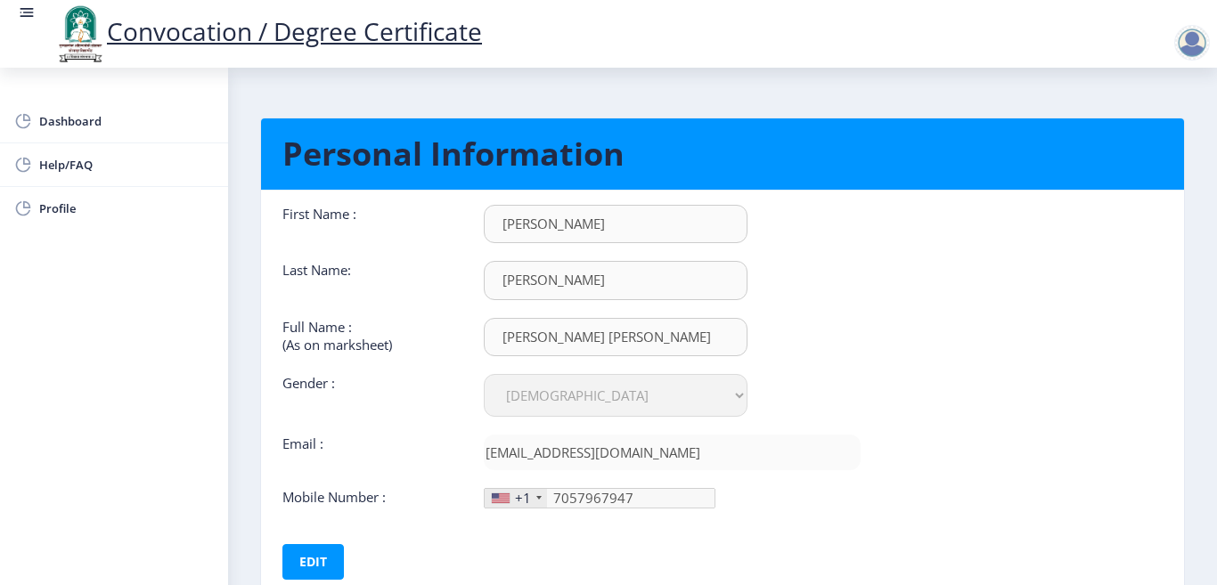
click at [29, 12] on rect at bounding box center [28, 13] width 11 height 2
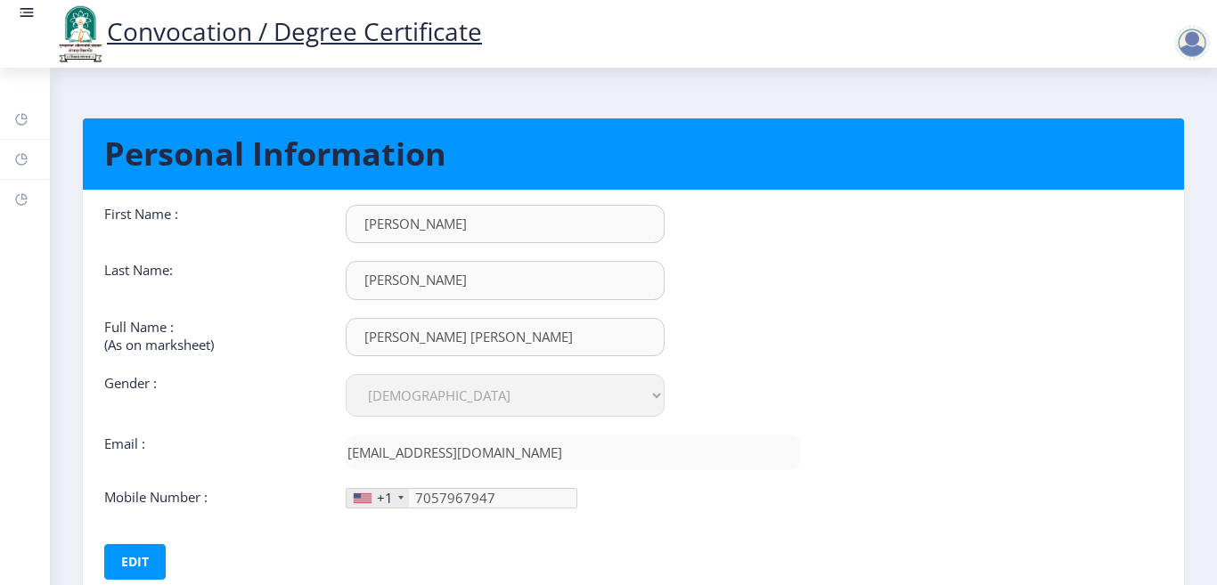
click at [26, 13] on rect at bounding box center [28, 13] width 11 height 2
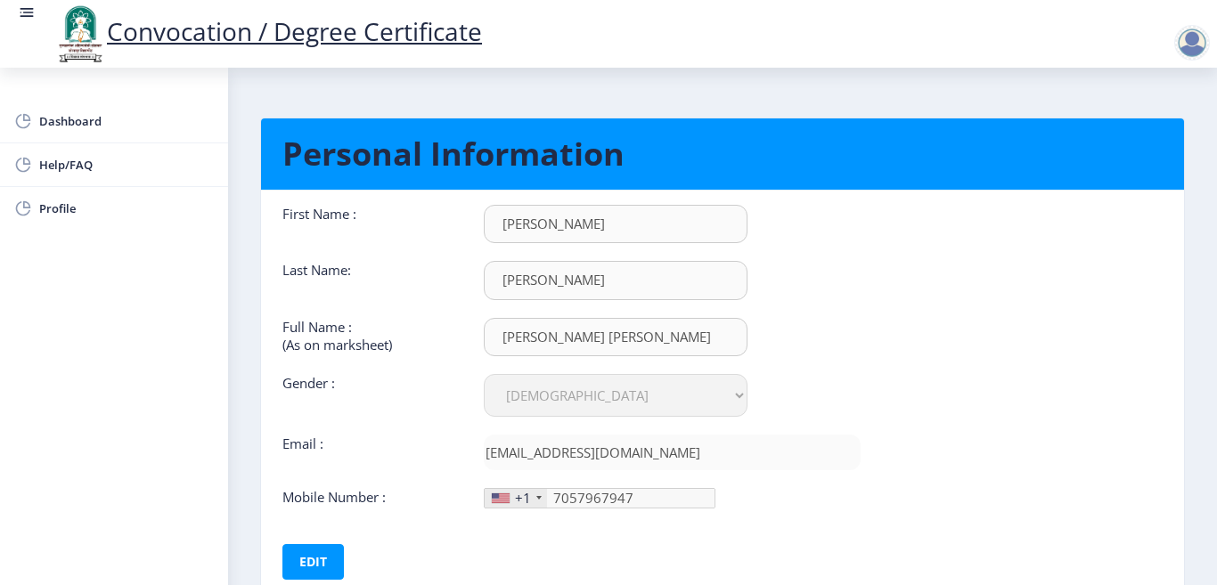
click at [26, 13] on rect at bounding box center [28, 13] width 11 height 2
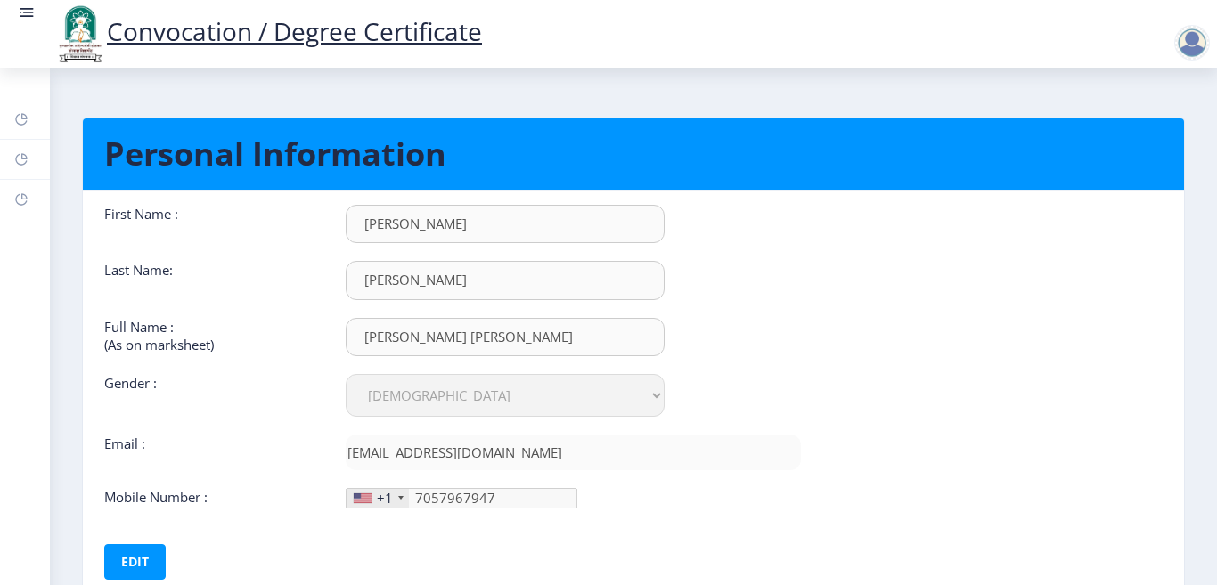
click at [26, 13] on rect at bounding box center [28, 13] width 11 height 2
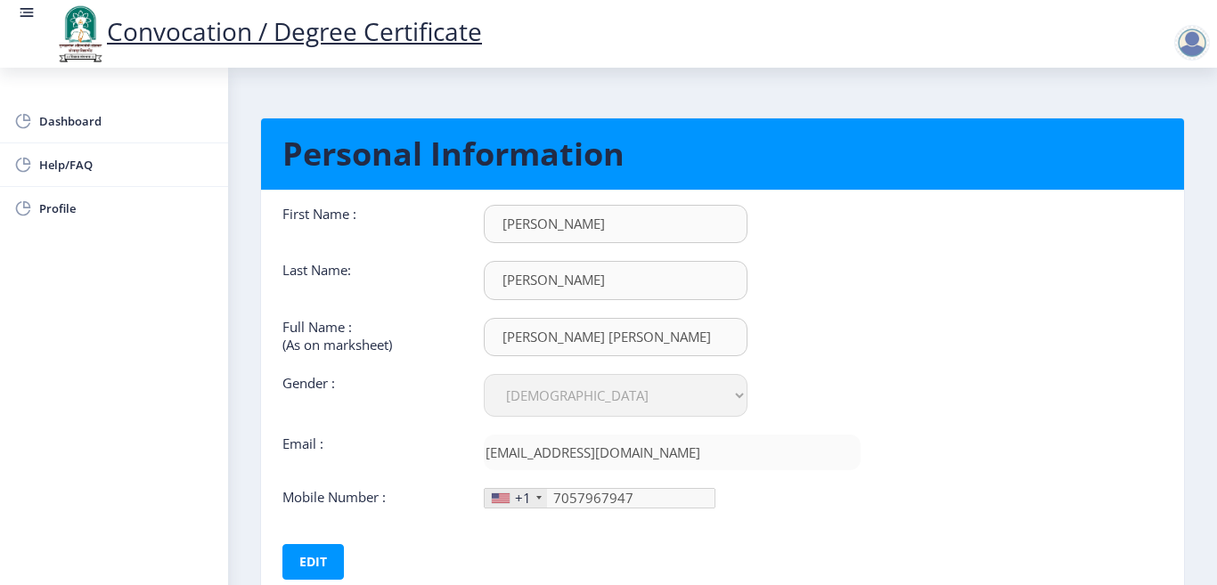
click at [26, 13] on rect at bounding box center [28, 13] width 11 height 2
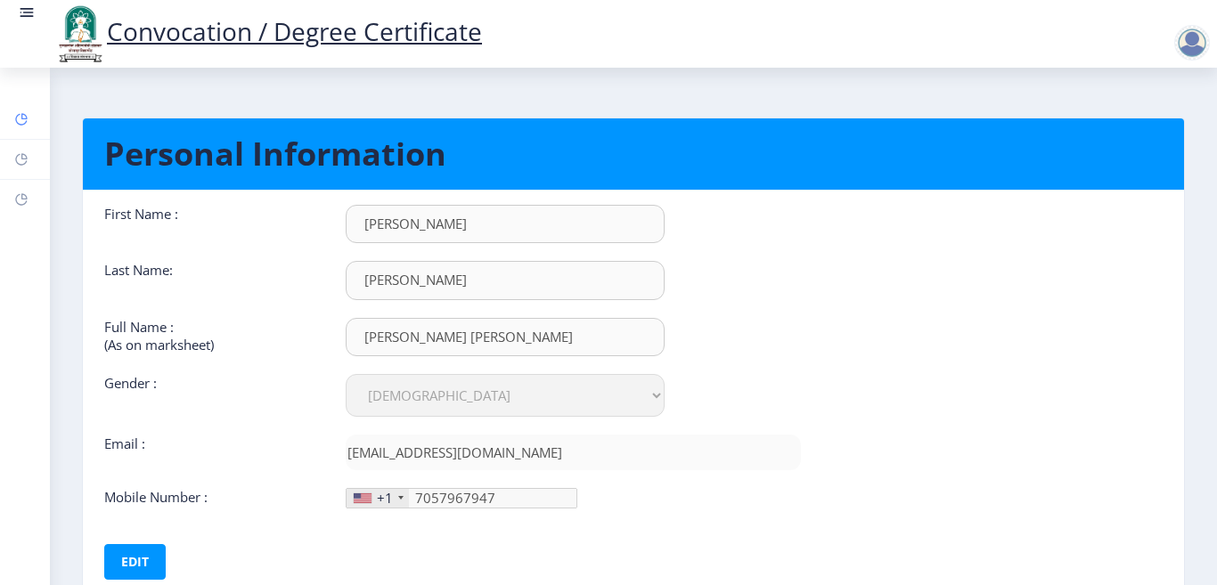
click at [24, 123] on rect at bounding box center [21, 119] width 14 height 14
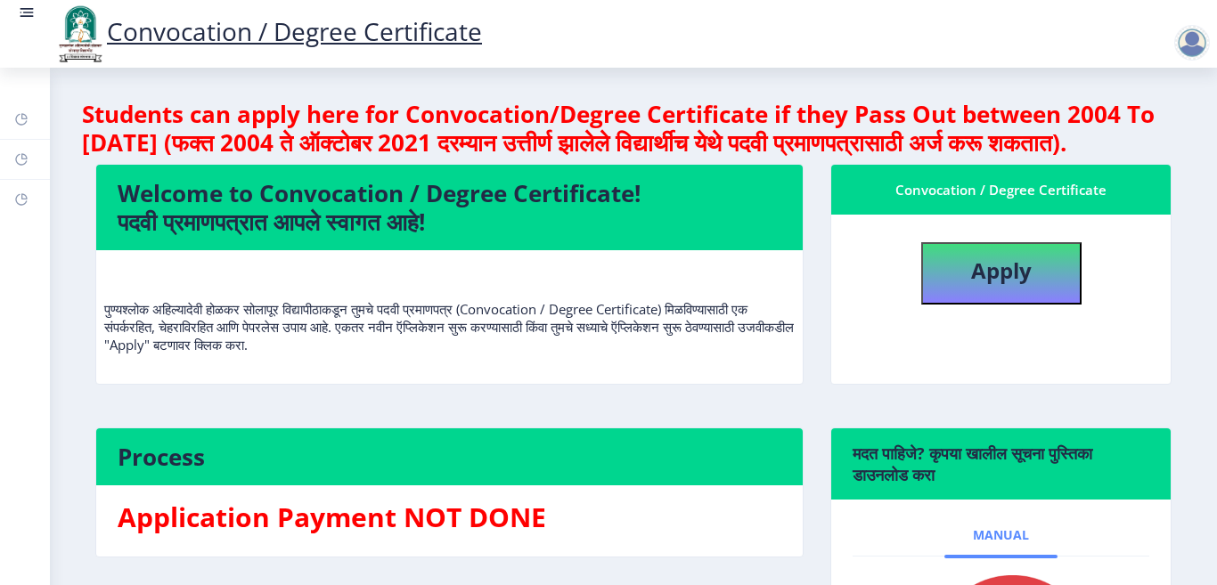
click at [1016, 543] on span "Manual" at bounding box center [1001, 535] width 56 height 14
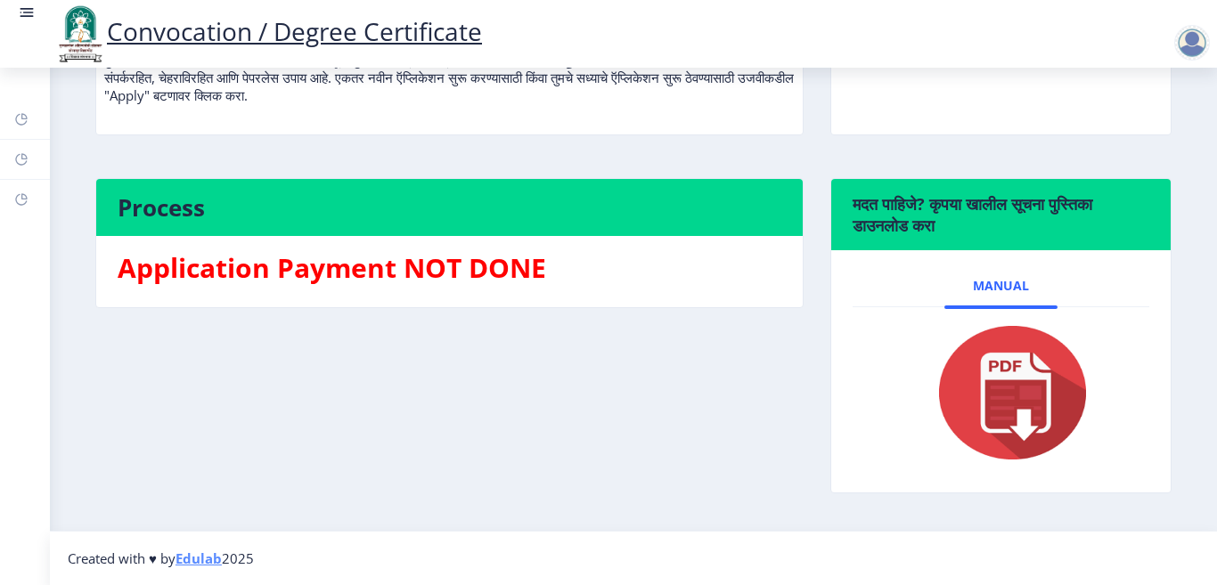
click at [1008, 421] on img at bounding box center [1001, 393] width 178 height 143
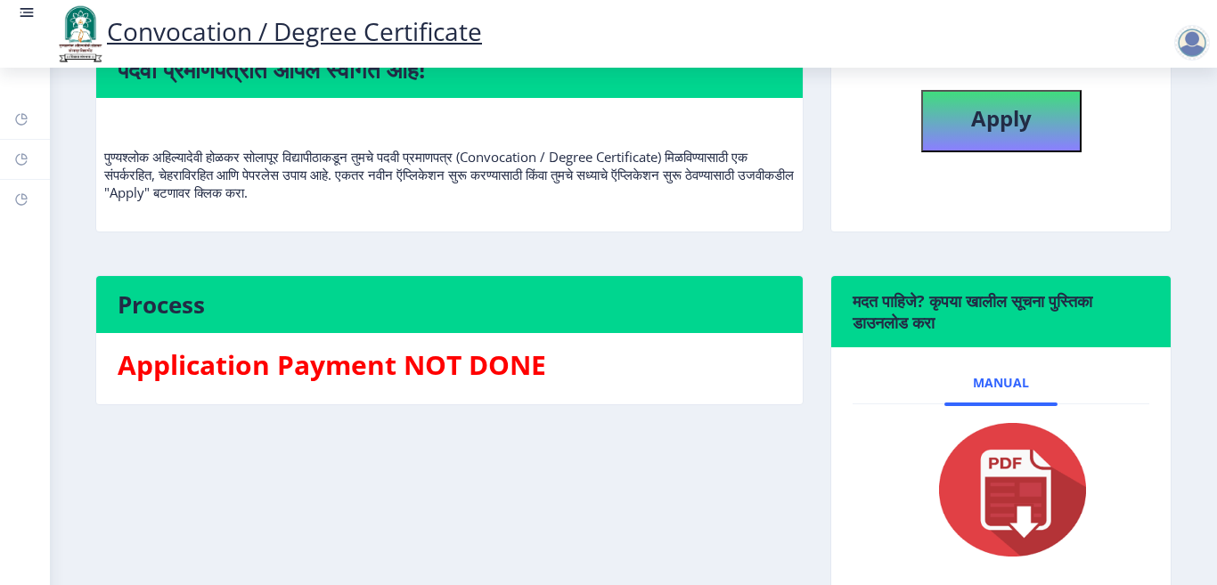
scroll to position [0, 0]
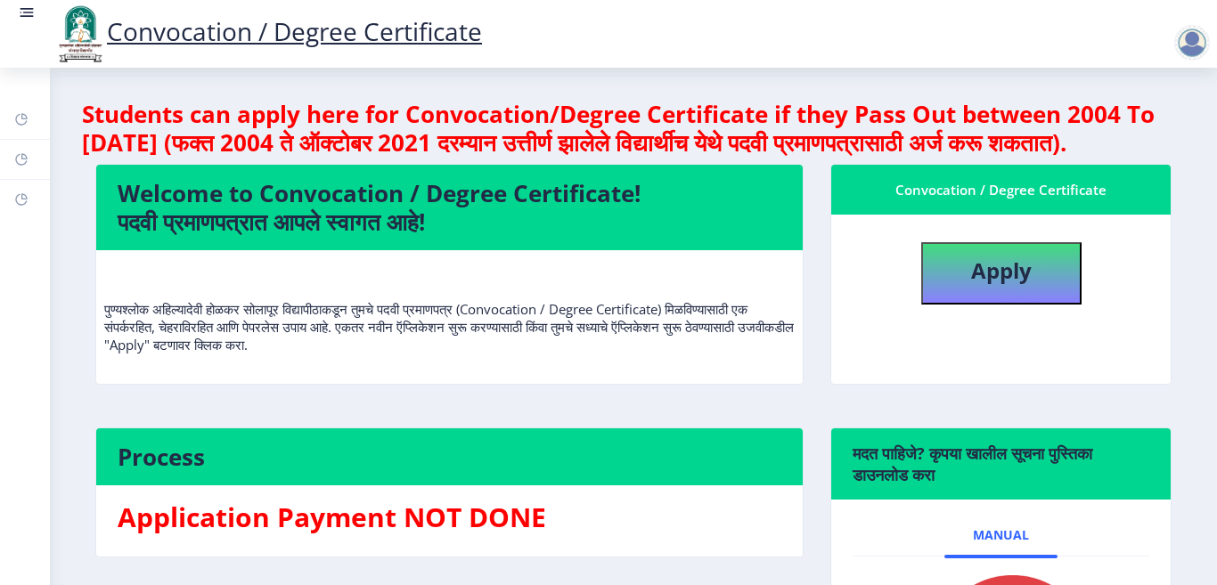
select select
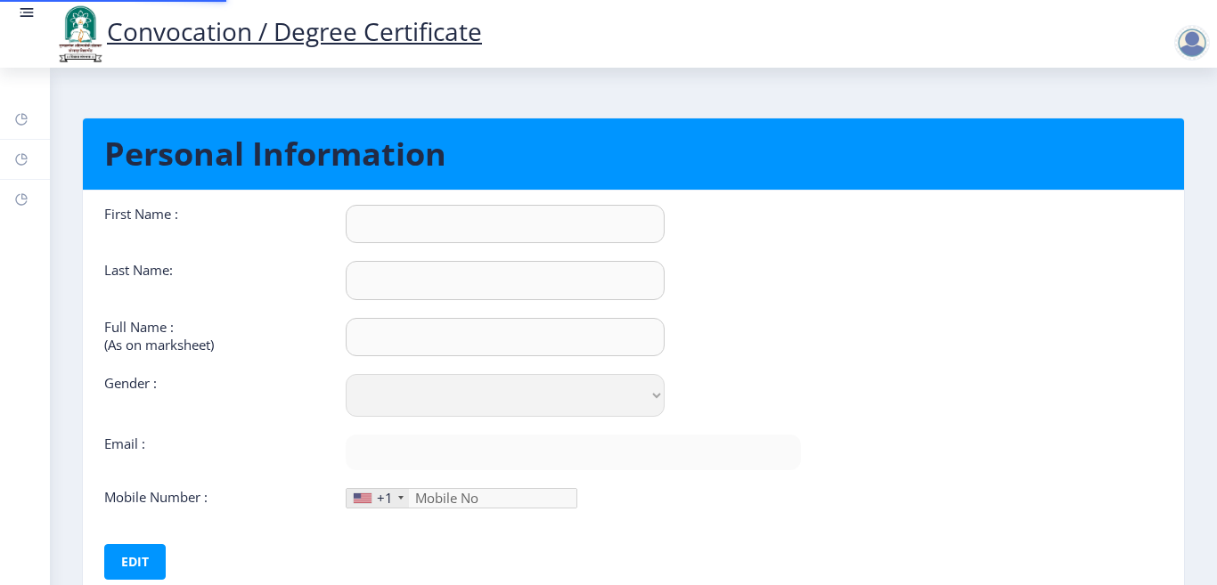
type input "[PERSON_NAME]"
type input "[PERSON_NAME] [PERSON_NAME]"
select select "[DEMOGRAPHIC_DATA]"
type input "[EMAIL_ADDRESS][DOMAIN_NAME]"
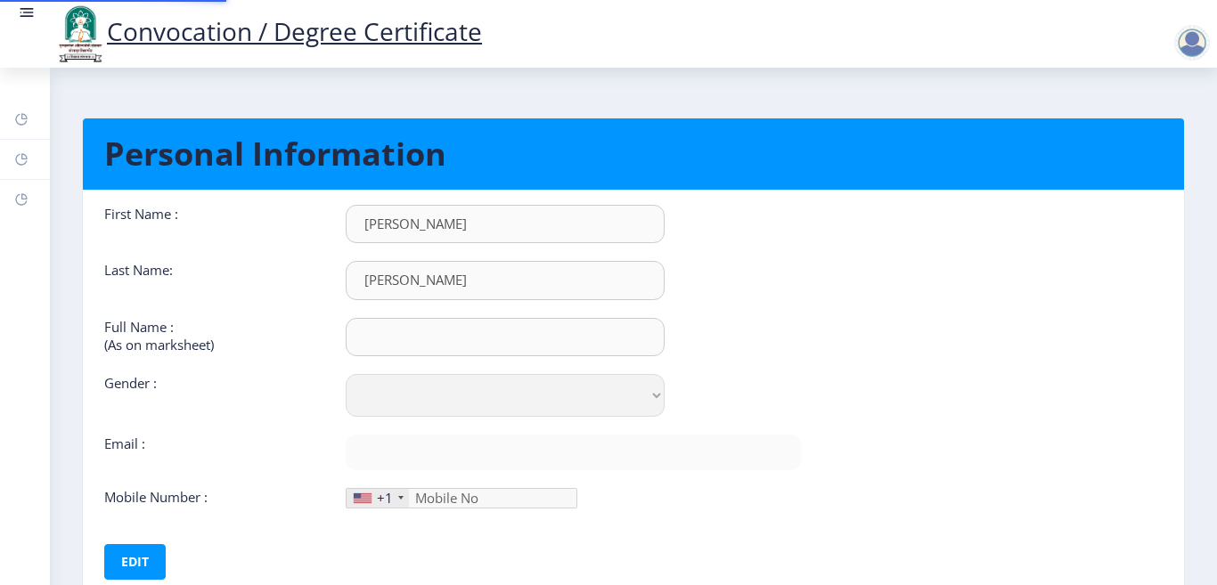
type input "7057967947"
